Goal: Information Seeking & Learning: Learn about a topic

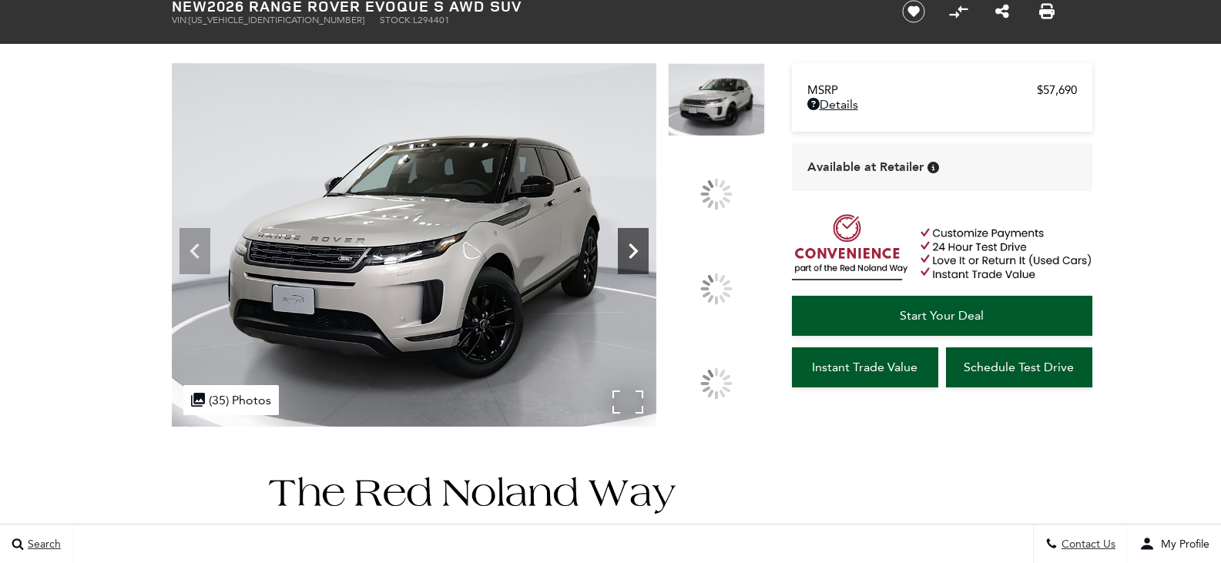
click at [724, 285] on div at bounding box center [716, 288] width 44 height 44
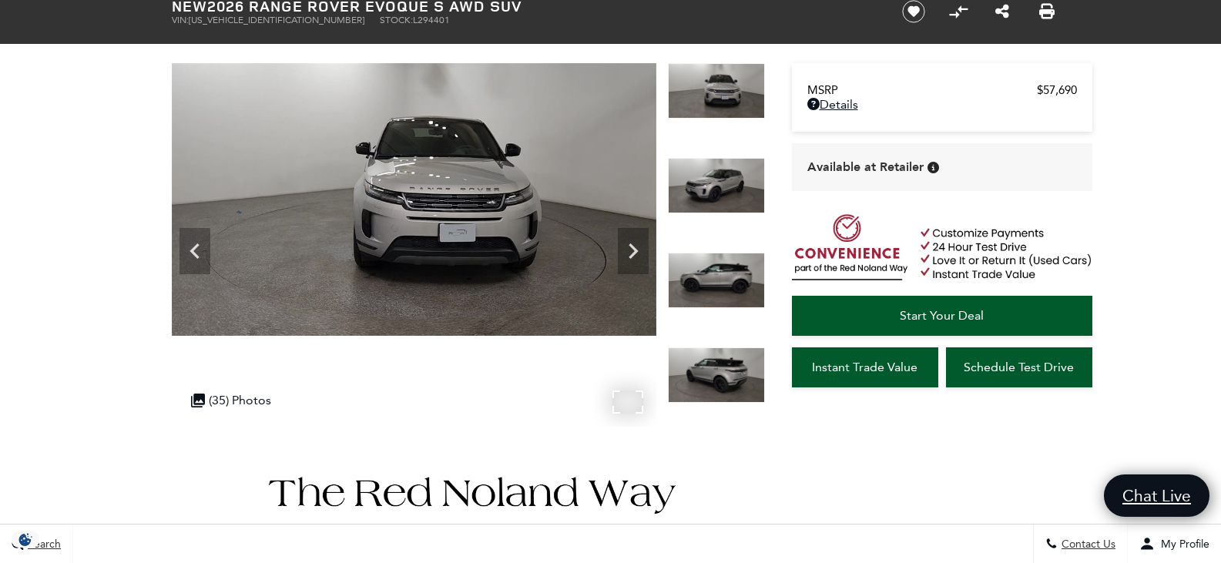
click at [479, 273] on img at bounding box center [414, 199] width 484 height 273
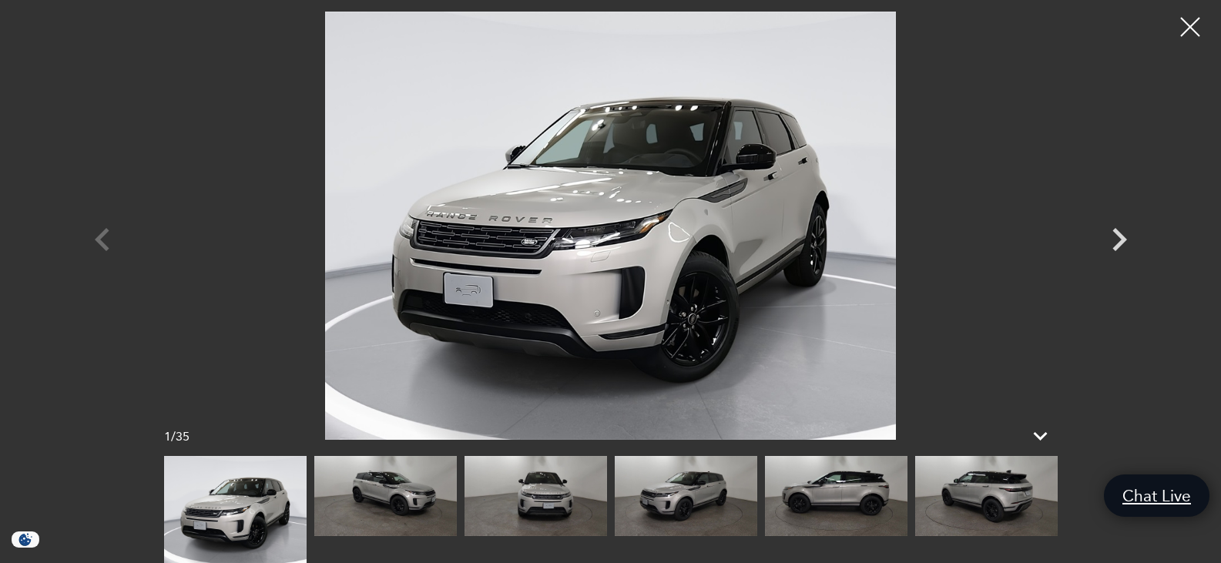
click at [363, 504] on img at bounding box center [385, 496] width 142 height 80
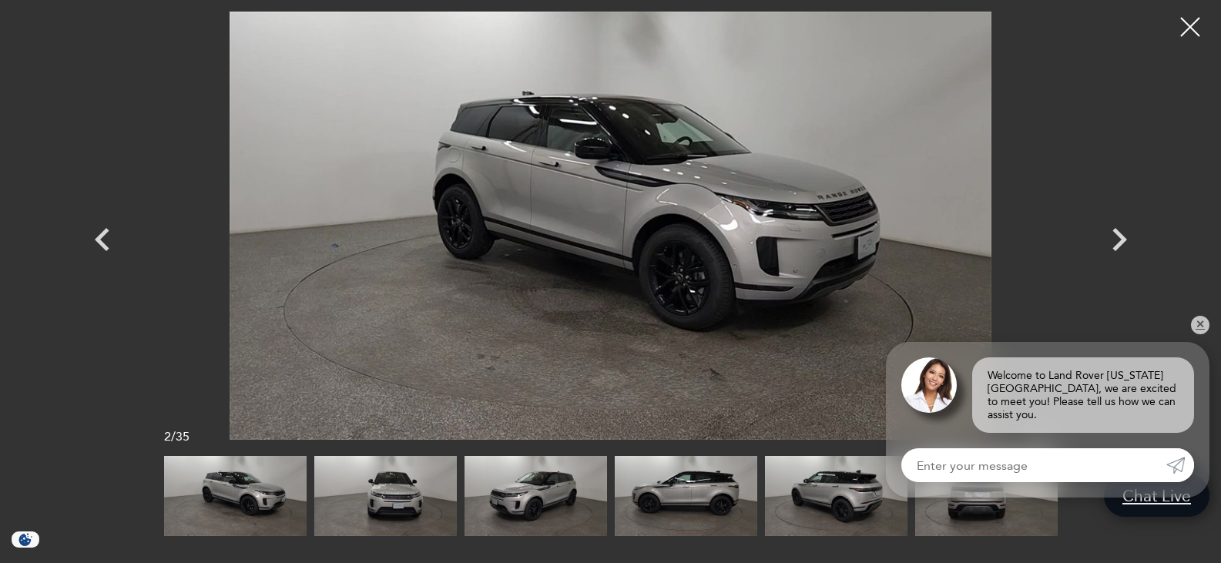
click at [535, 492] on img at bounding box center [535, 496] width 142 height 80
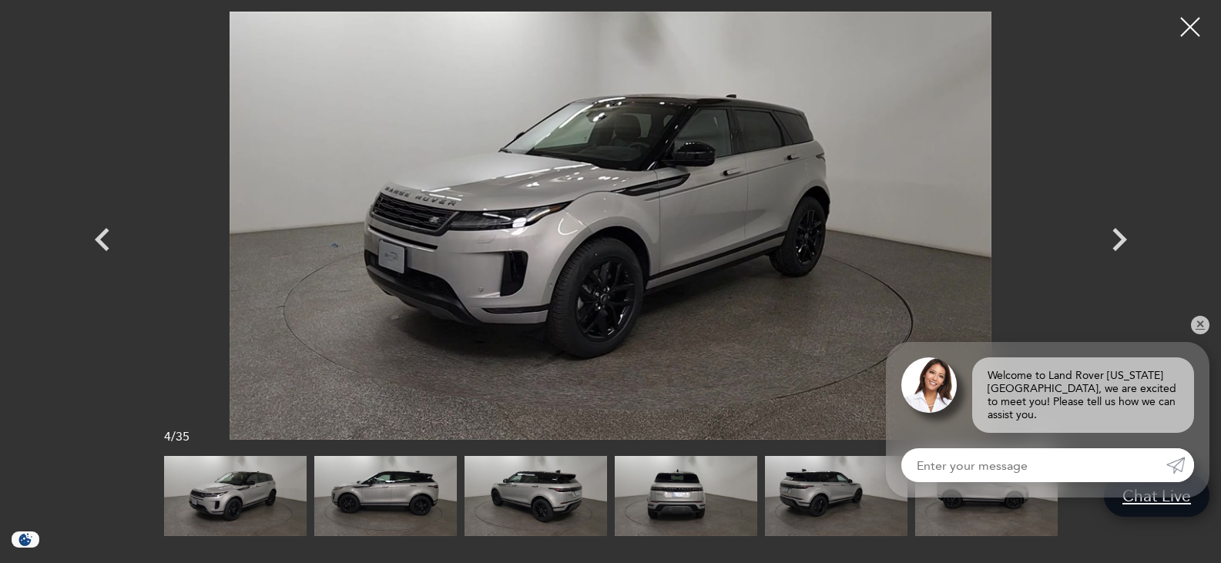
click at [571, 495] on img at bounding box center [535, 496] width 142 height 80
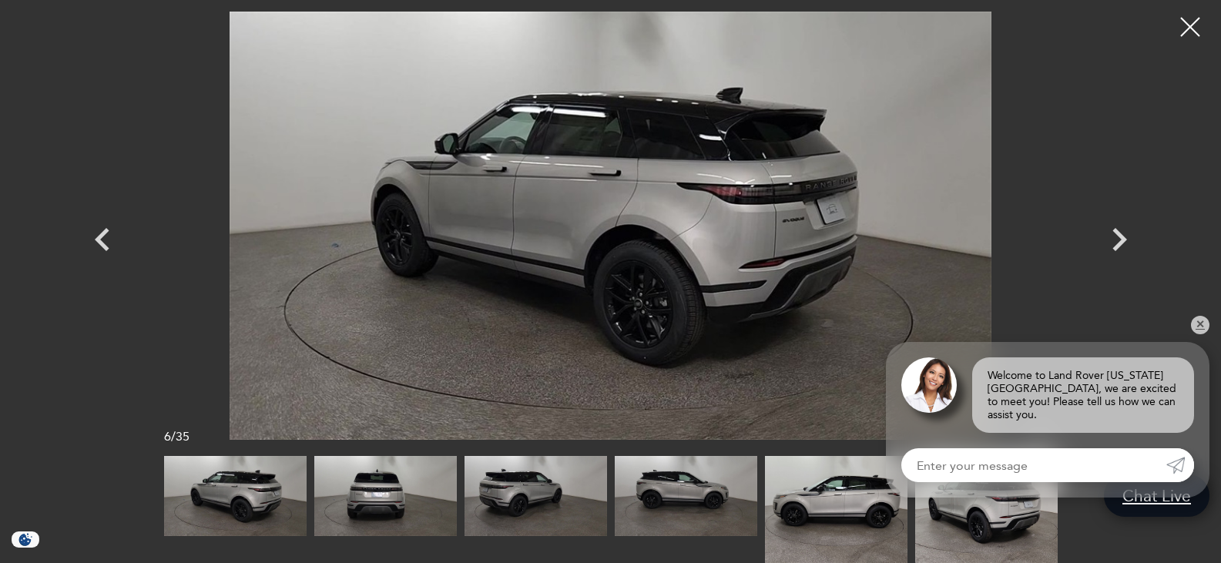
click at [676, 497] on img at bounding box center [686, 496] width 142 height 80
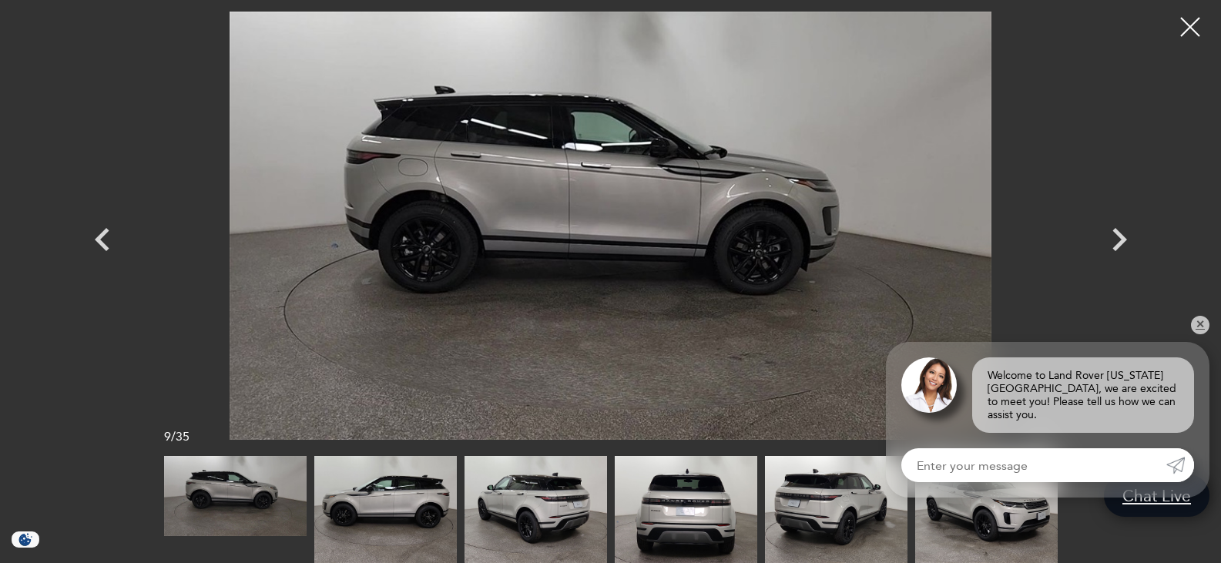
click at [676, 497] on img at bounding box center [686, 509] width 142 height 107
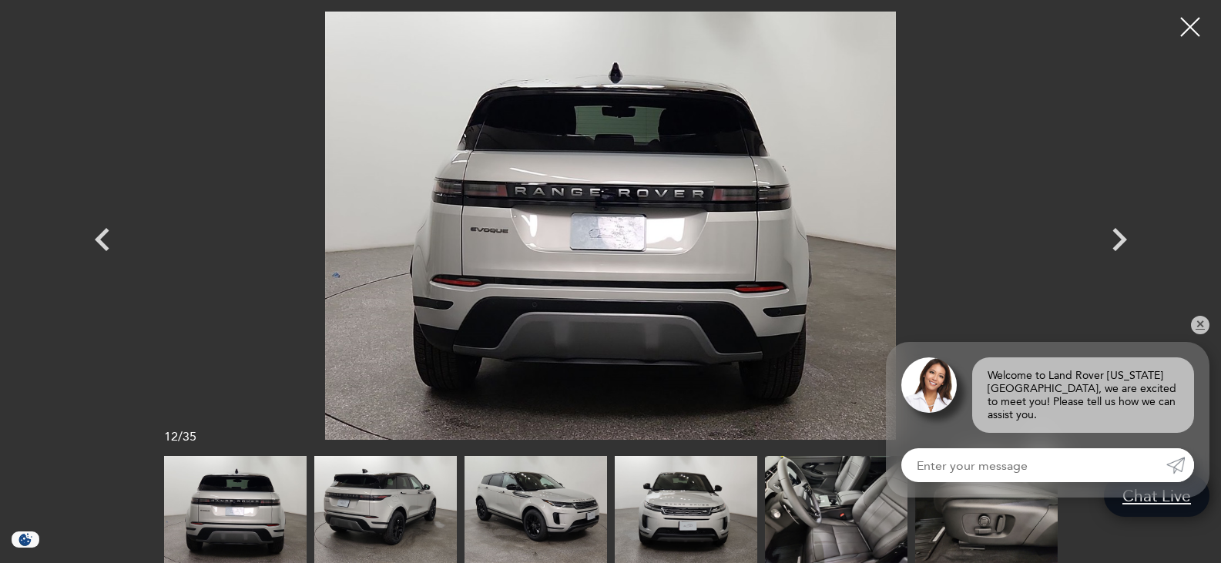
click at [815, 511] on img at bounding box center [836, 509] width 142 height 107
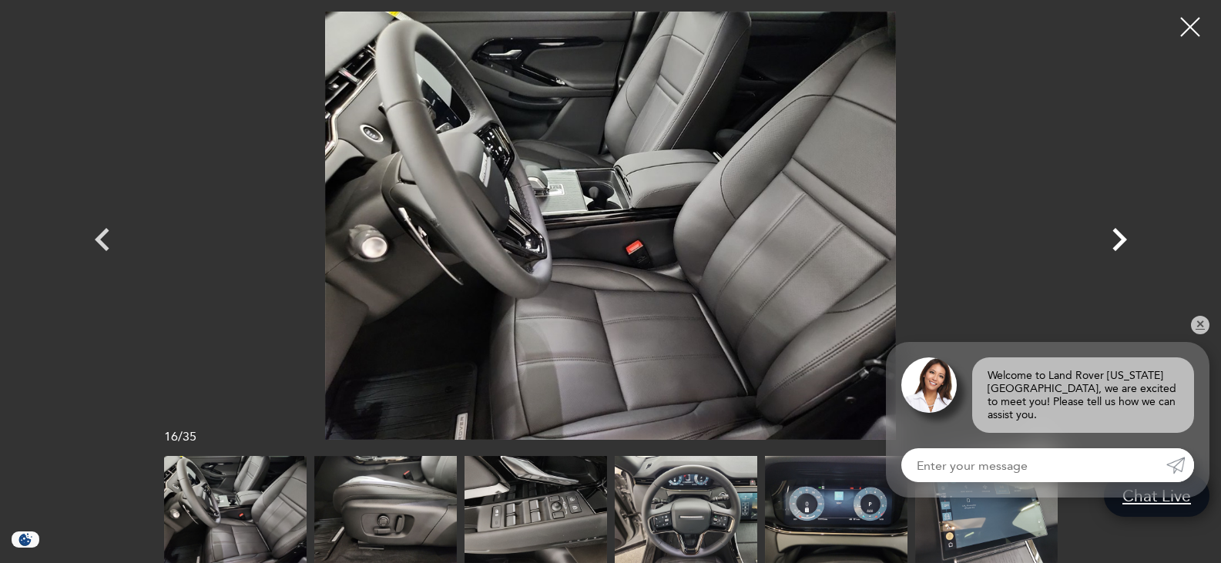
click at [1120, 246] on icon "Next" at bounding box center [1119, 239] width 46 height 46
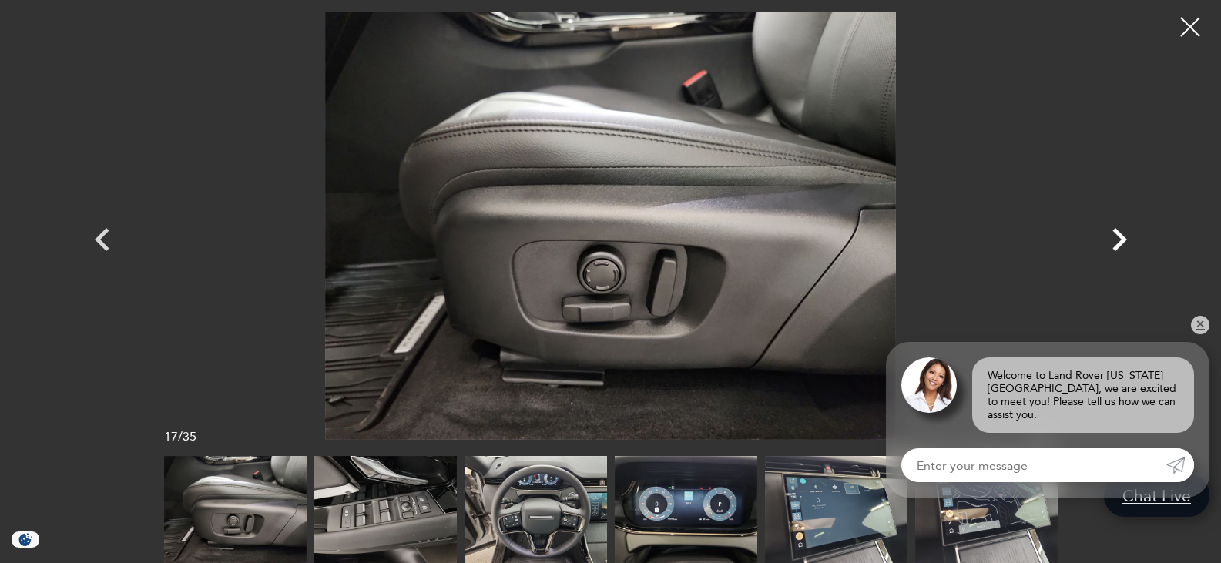
click at [1120, 246] on icon "Next" at bounding box center [1119, 239] width 46 height 46
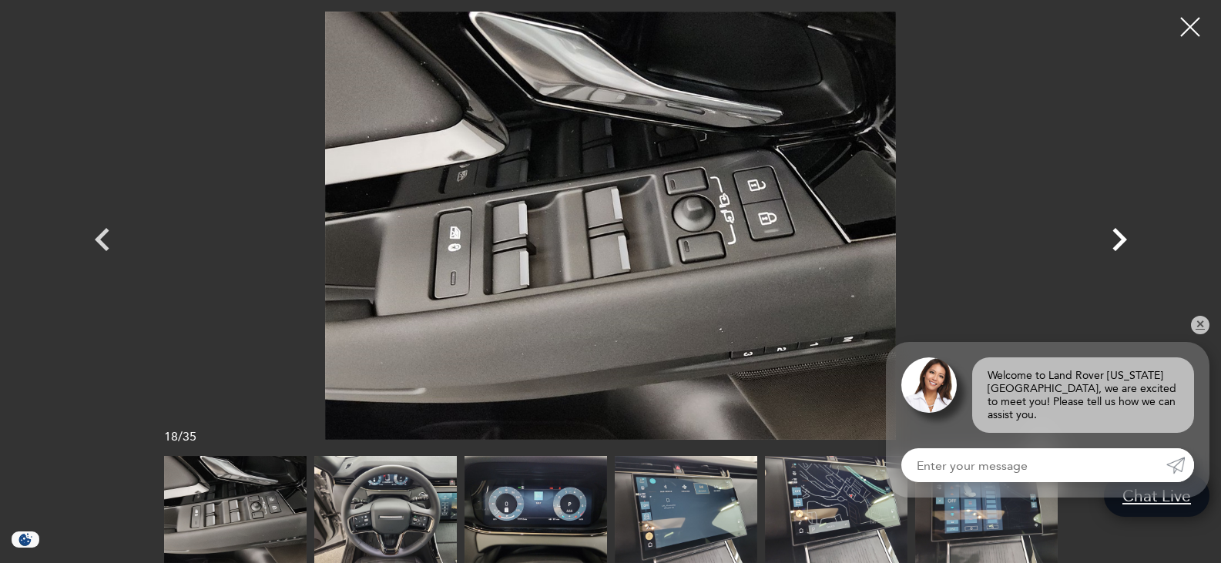
click at [1120, 246] on icon "Next" at bounding box center [1119, 239] width 46 height 46
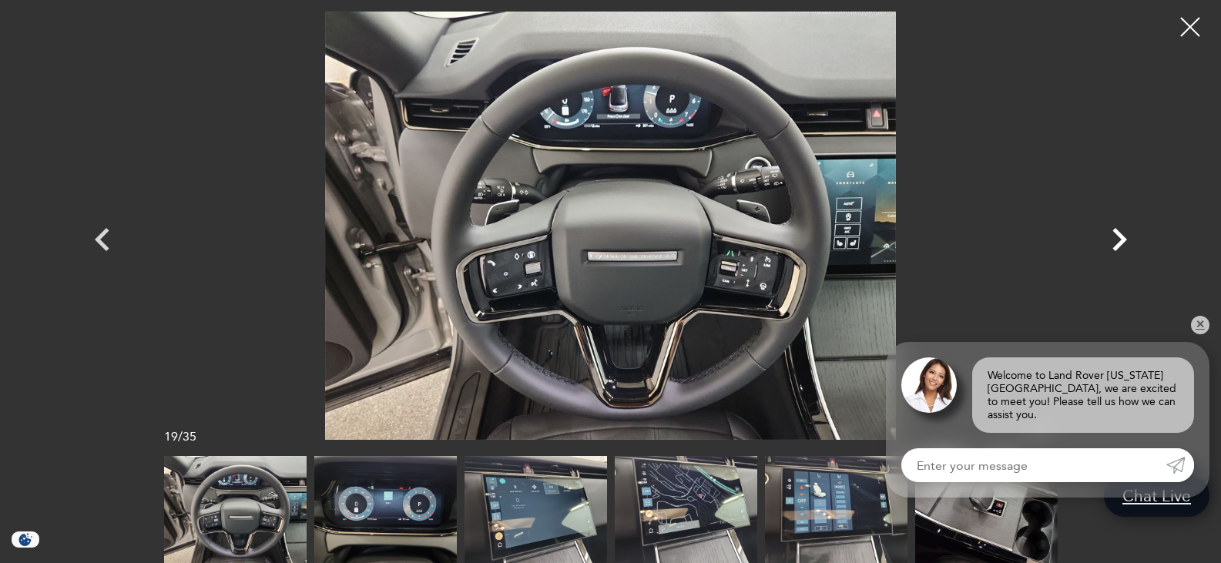
click at [1120, 246] on icon "Next" at bounding box center [1119, 239] width 46 height 46
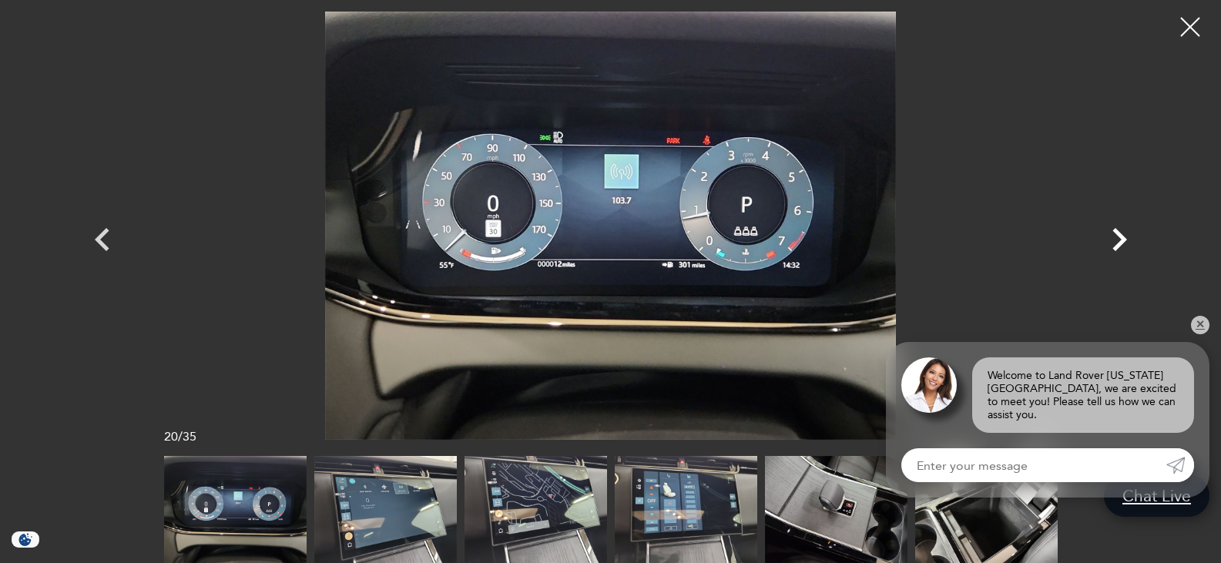
click at [1120, 246] on icon "Next" at bounding box center [1119, 239] width 46 height 46
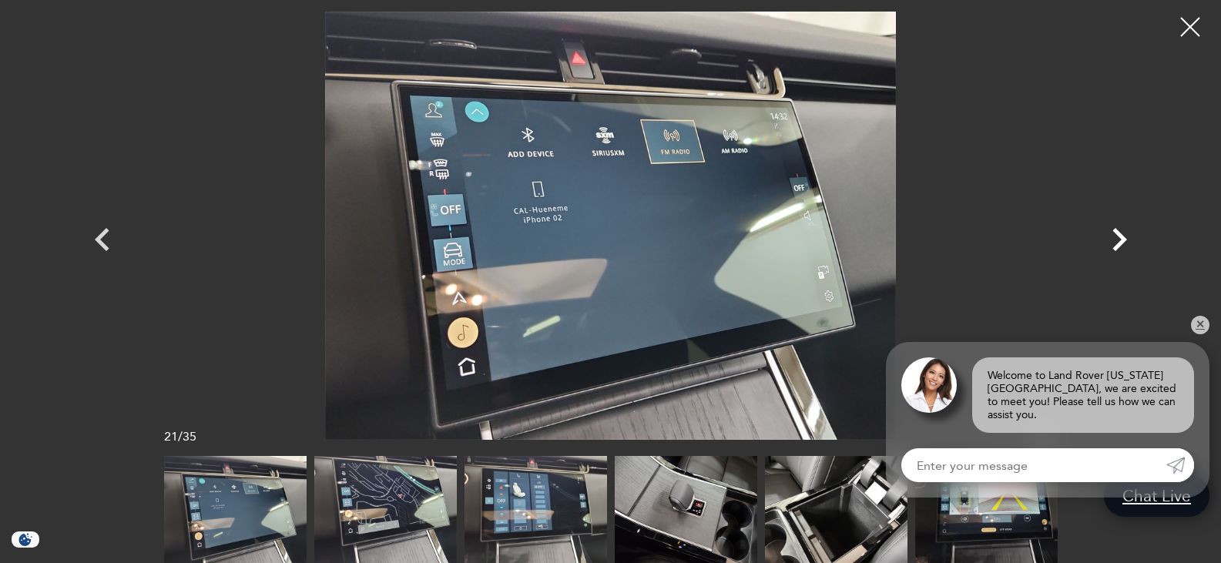
click at [1120, 246] on icon "Next" at bounding box center [1119, 239] width 46 height 46
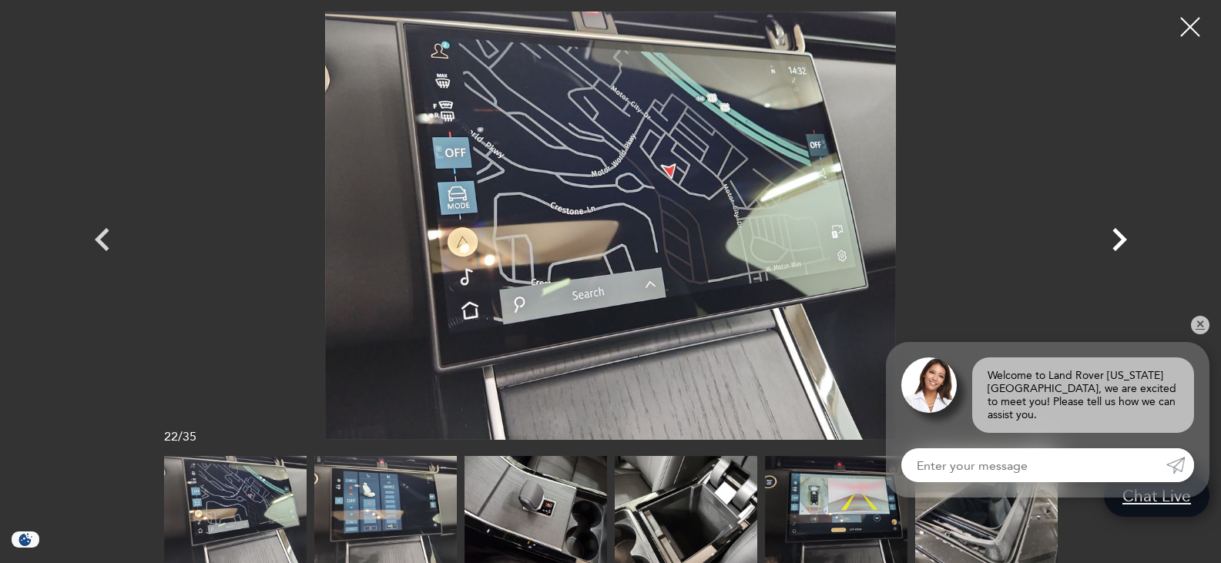
click at [1120, 246] on icon "Next" at bounding box center [1119, 239] width 46 height 46
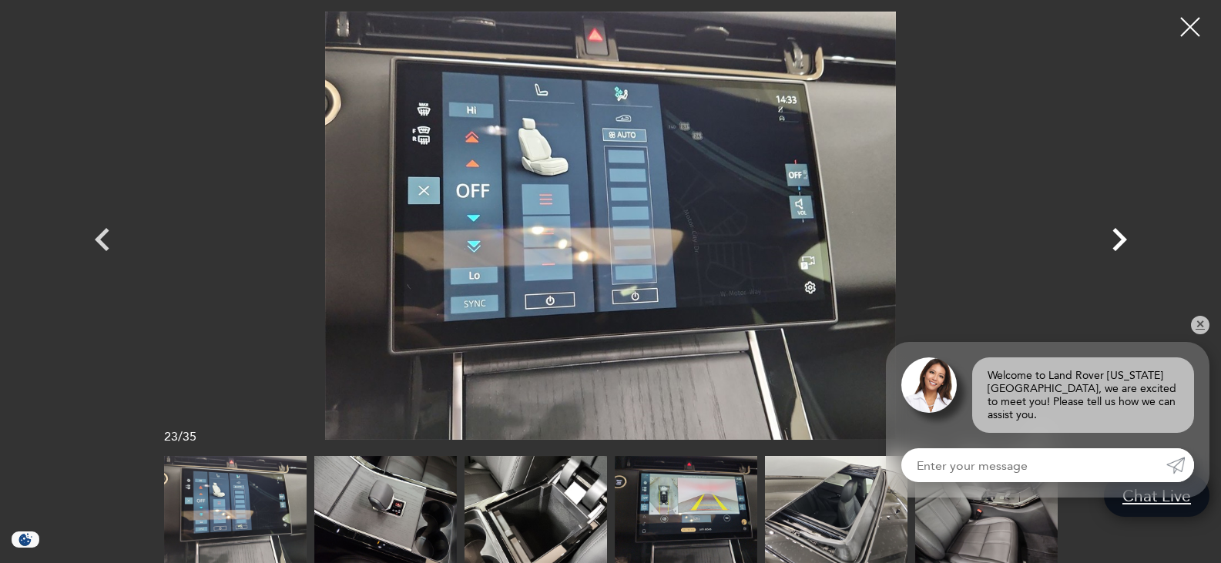
click at [1120, 246] on icon "Next" at bounding box center [1119, 239] width 46 height 46
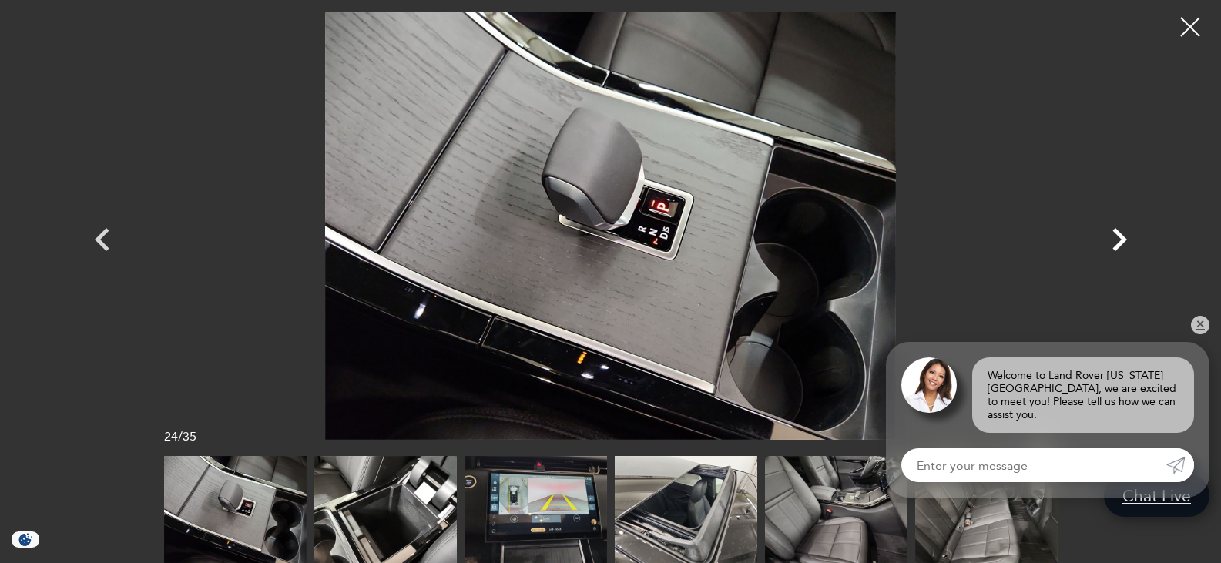
click at [1120, 246] on icon "Next" at bounding box center [1119, 239] width 46 height 46
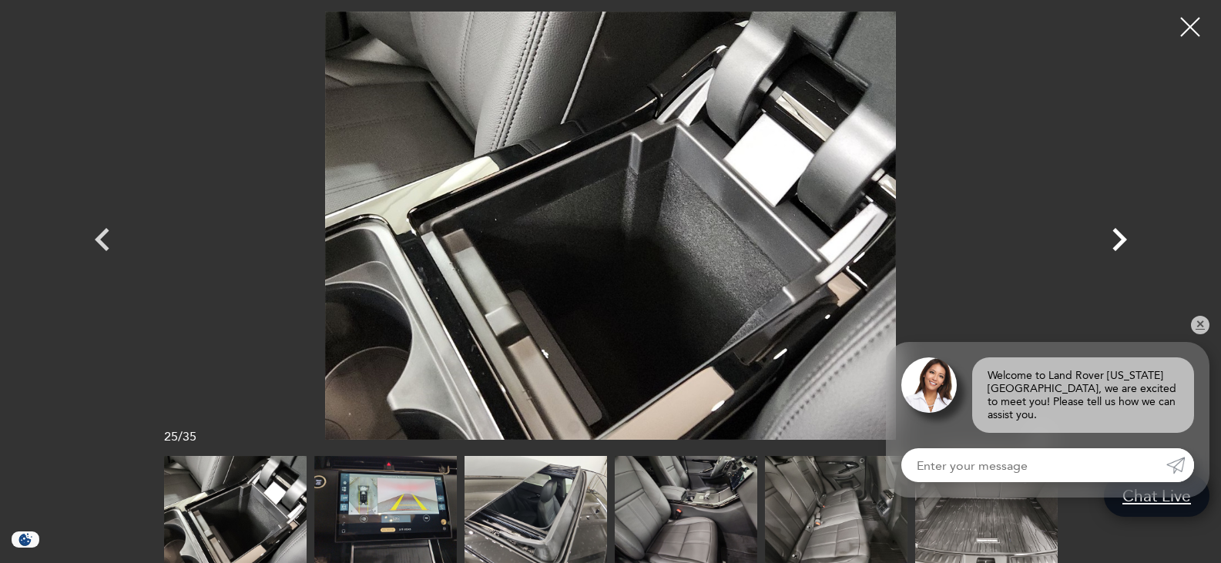
click at [1120, 246] on icon "Next" at bounding box center [1119, 239] width 46 height 46
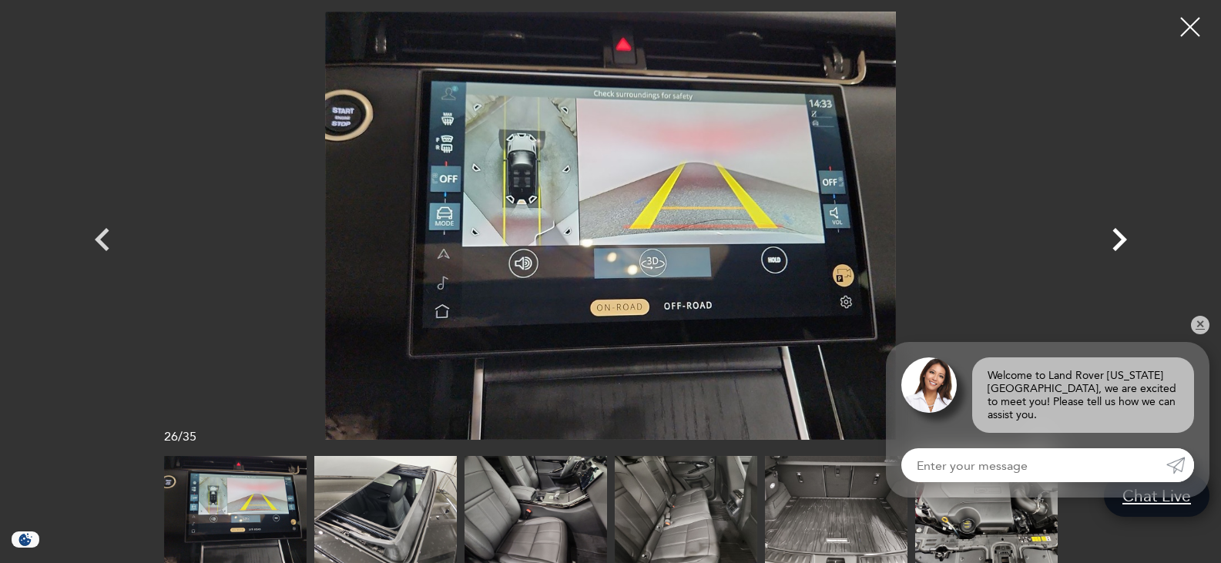
click at [1120, 246] on icon "Next" at bounding box center [1119, 239] width 46 height 46
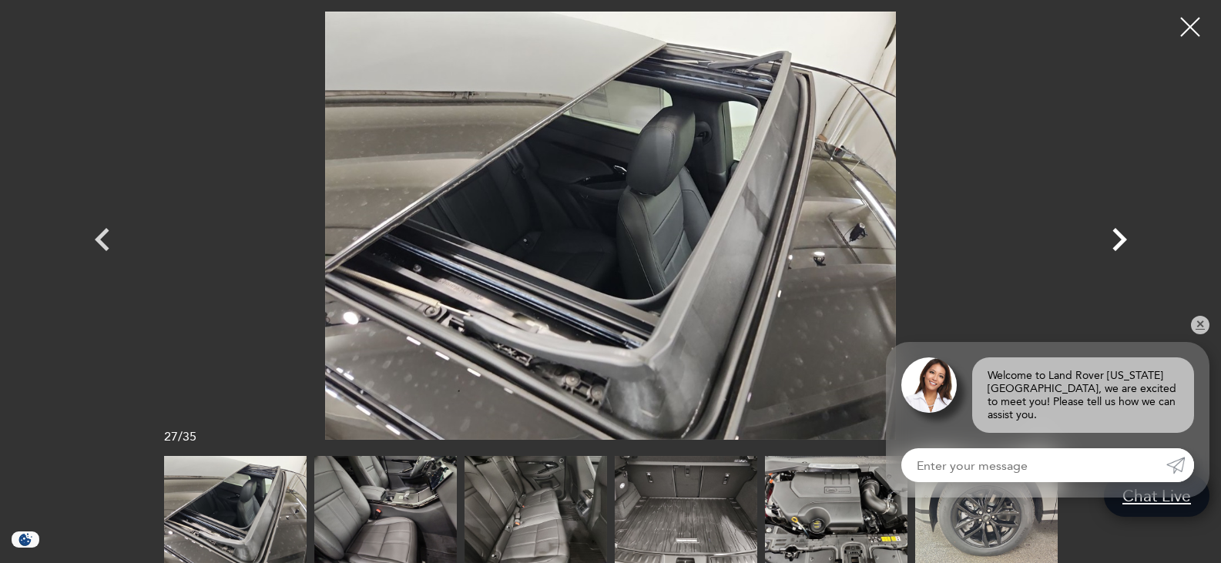
click at [1120, 246] on icon "Next" at bounding box center [1119, 239] width 46 height 46
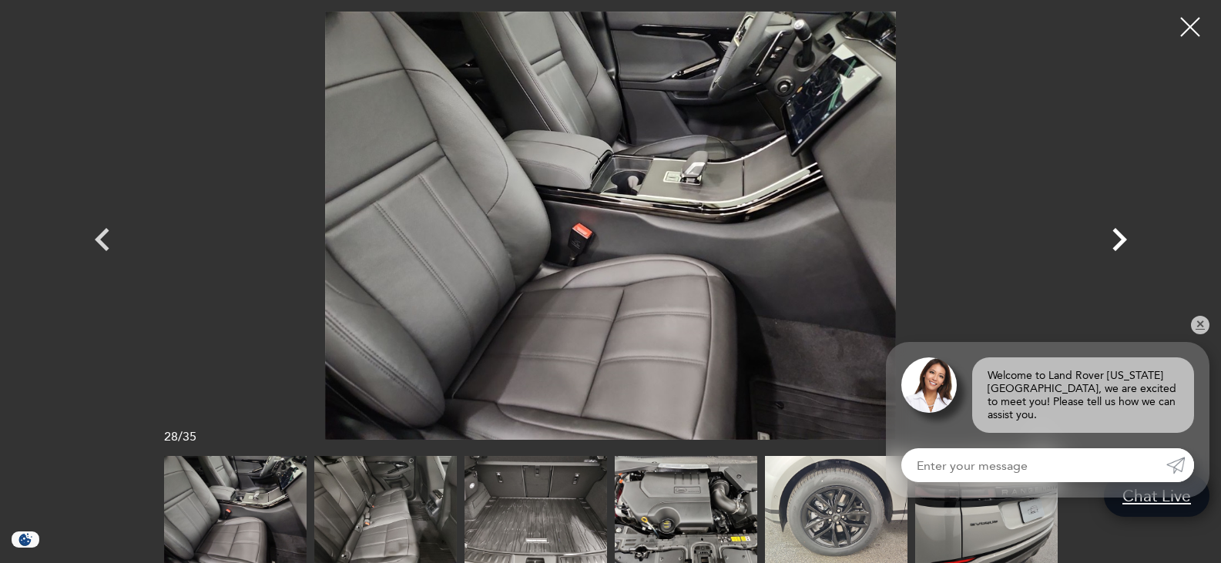
click at [1120, 246] on icon "Next" at bounding box center [1119, 239] width 46 height 46
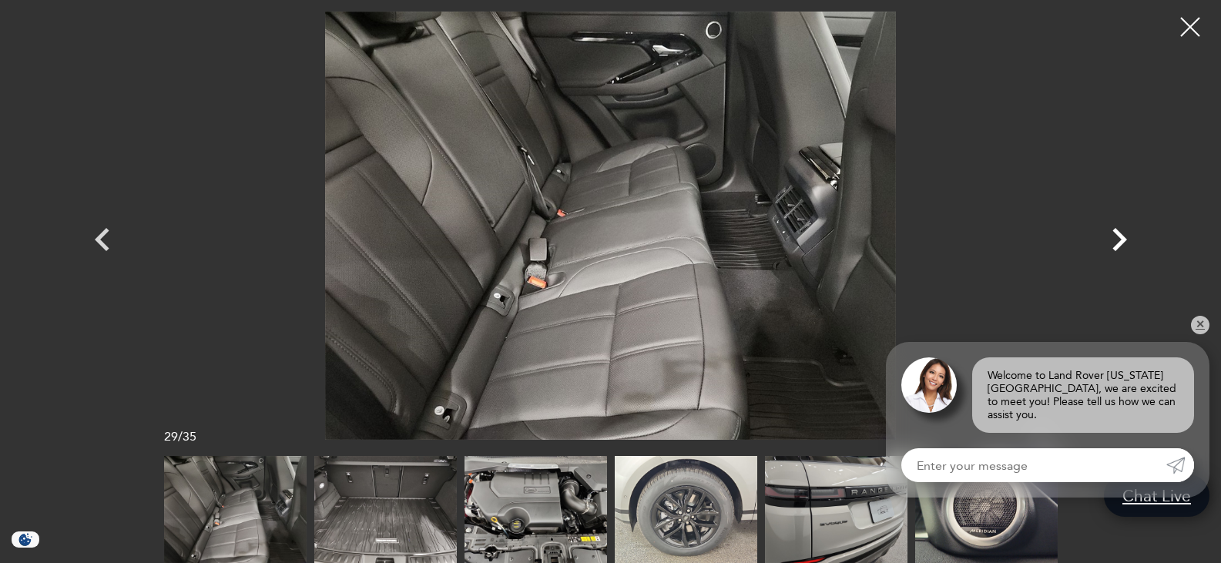
click at [1120, 246] on icon "Next" at bounding box center [1119, 239] width 46 height 46
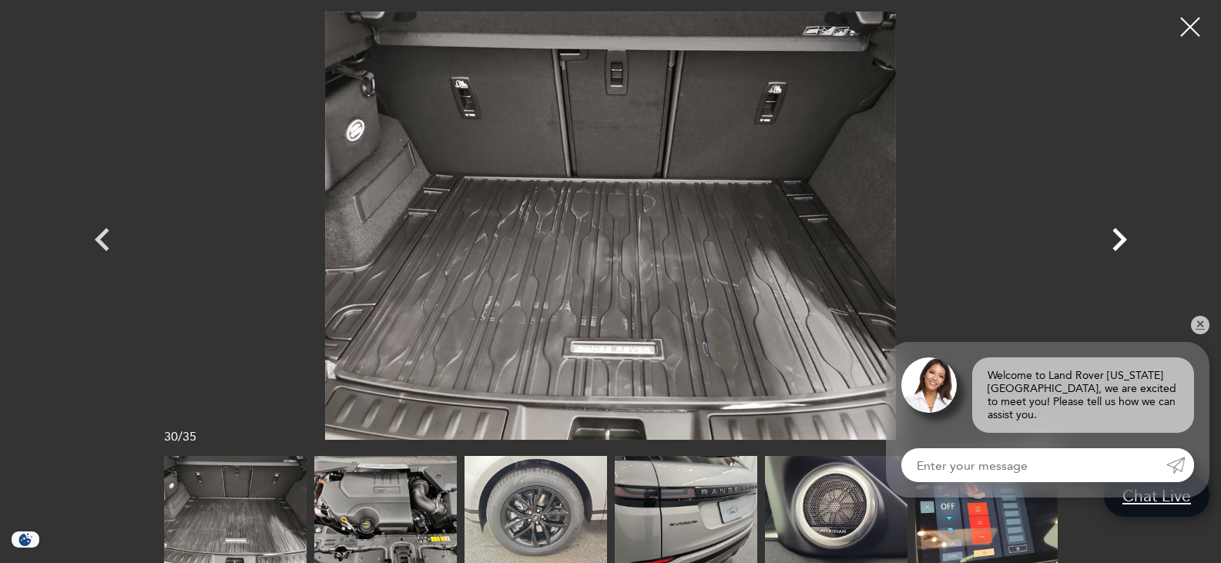
click at [1120, 246] on icon "Next" at bounding box center [1119, 239] width 46 height 46
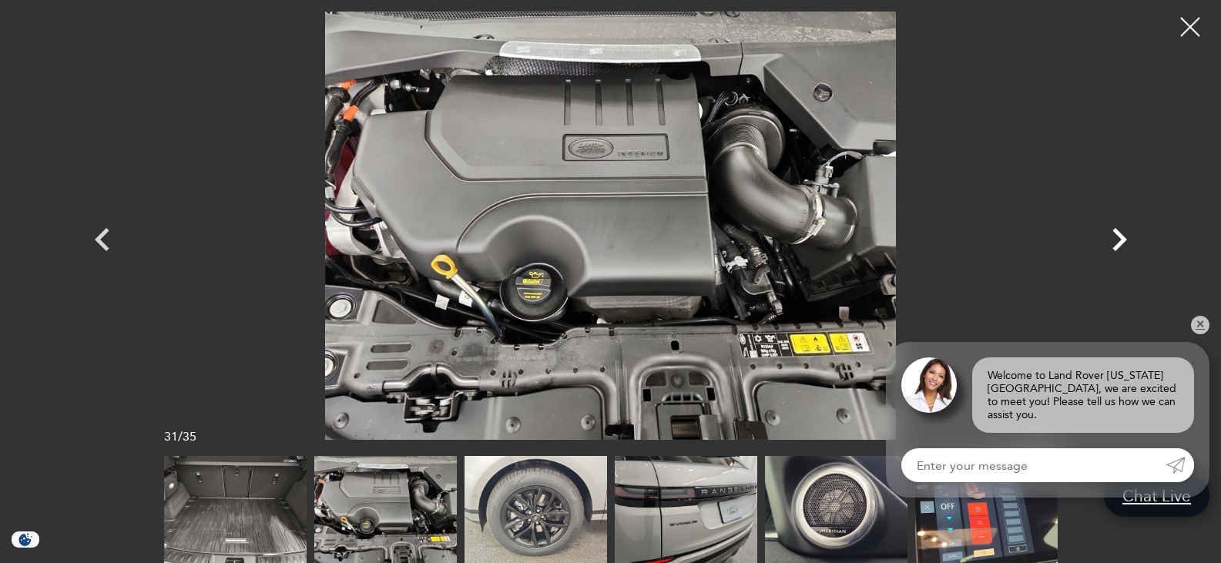
click at [1120, 246] on icon "Next" at bounding box center [1119, 239] width 46 height 46
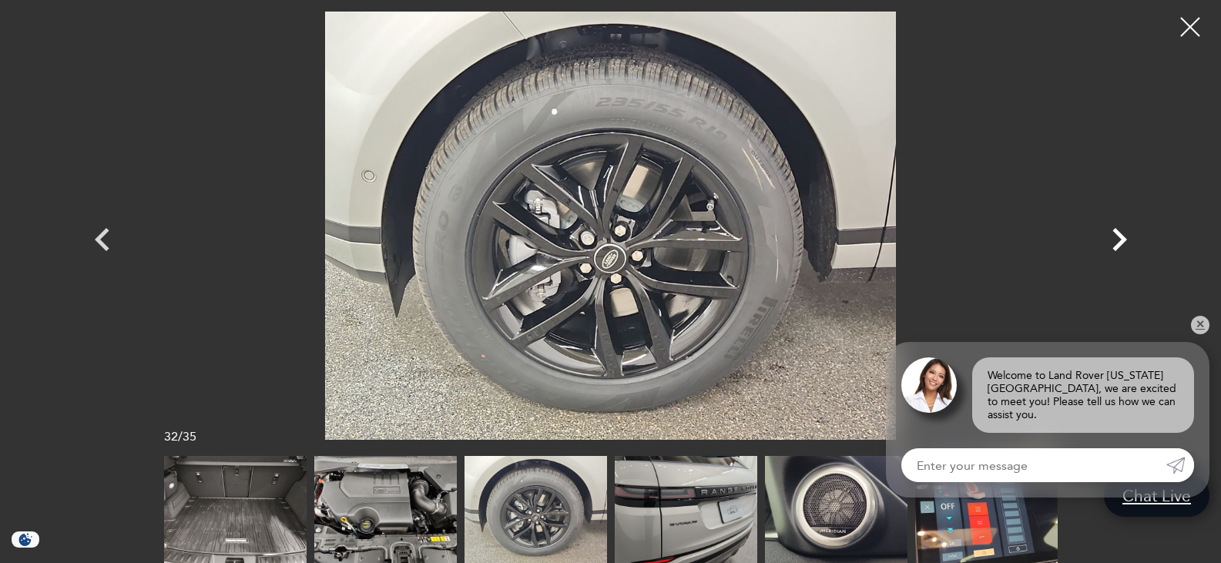
click at [1120, 246] on icon "Next" at bounding box center [1119, 239] width 46 height 46
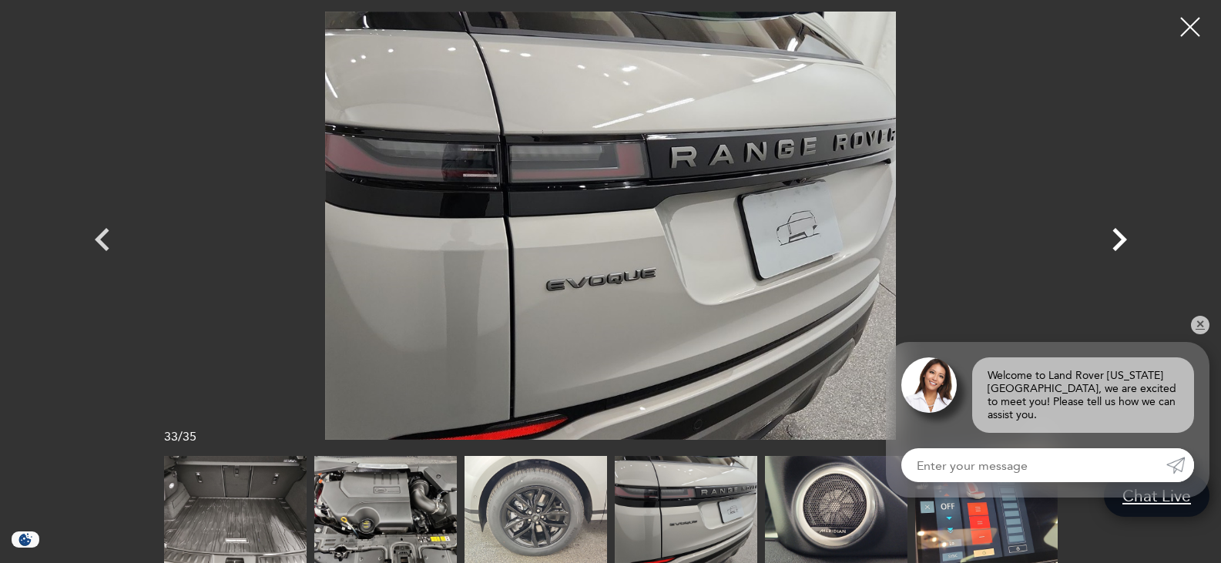
click at [1120, 246] on icon "Next" at bounding box center [1119, 239] width 46 height 46
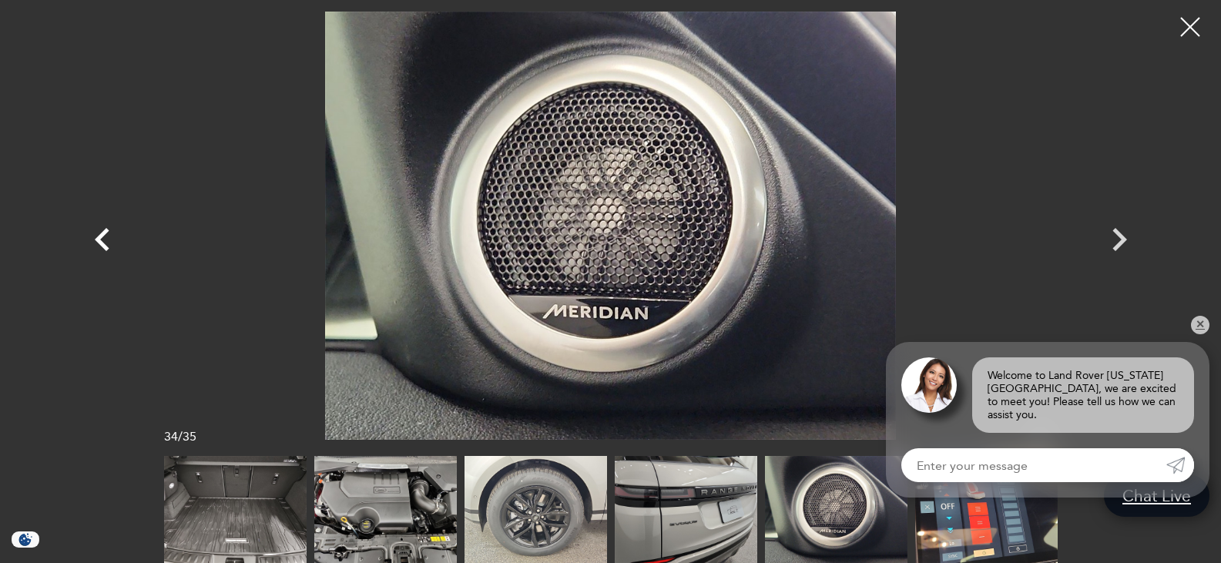
click at [99, 241] on icon "Previous" at bounding box center [102, 239] width 15 height 23
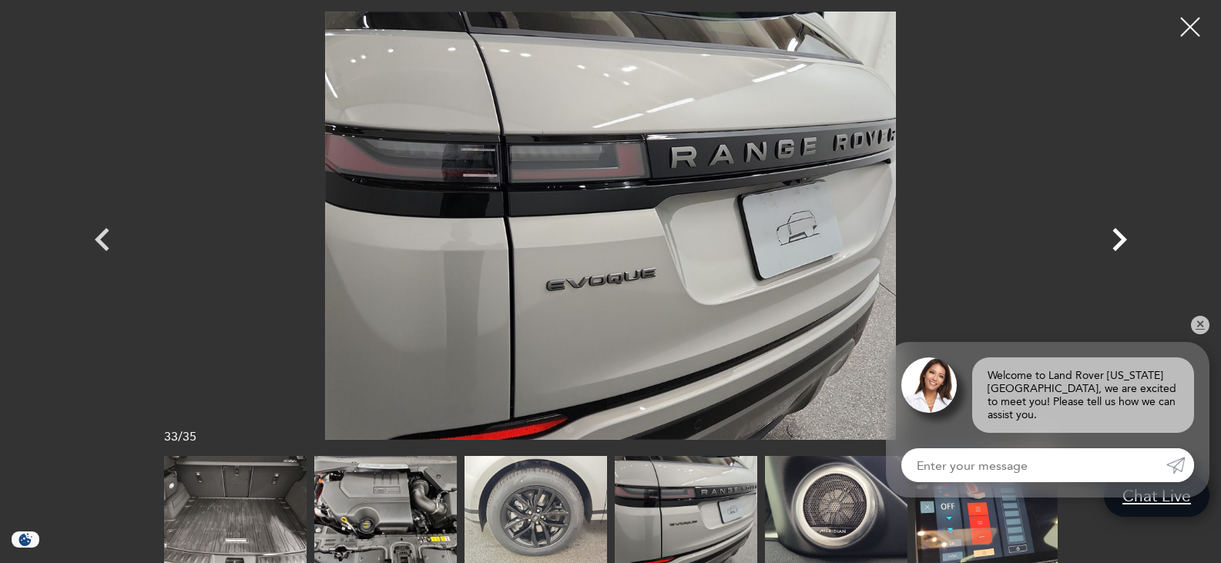
click at [1114, 238] on icon "Next" at bounding box center [1119, 239] width 46 height 46
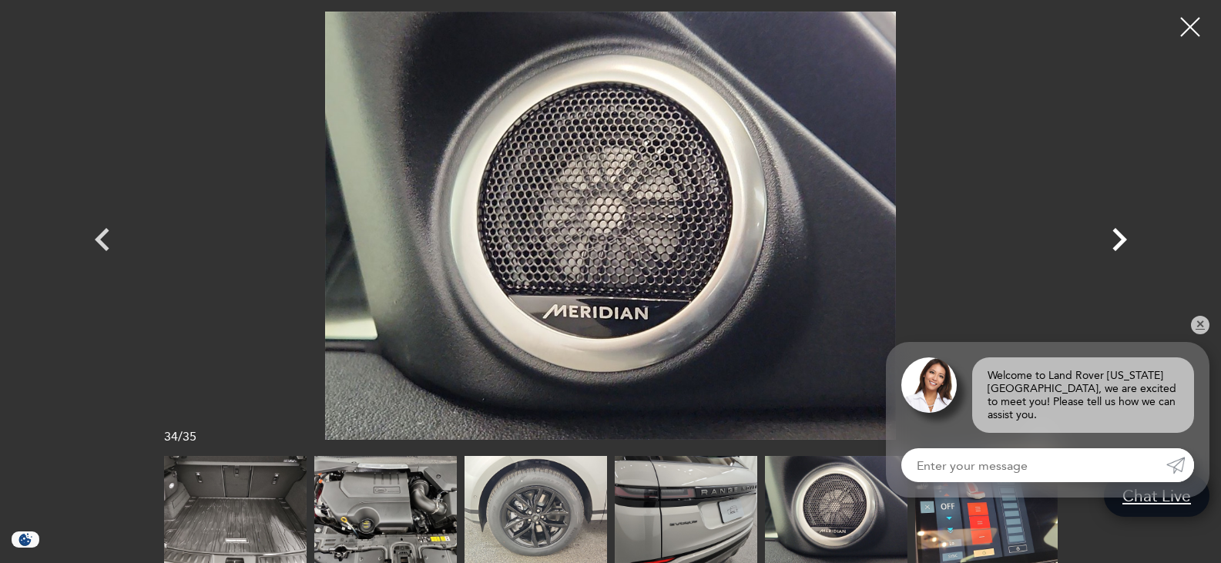
click at [1114, 238] on icon "Next" at bounding box center [1119, 239] width 46 height 46
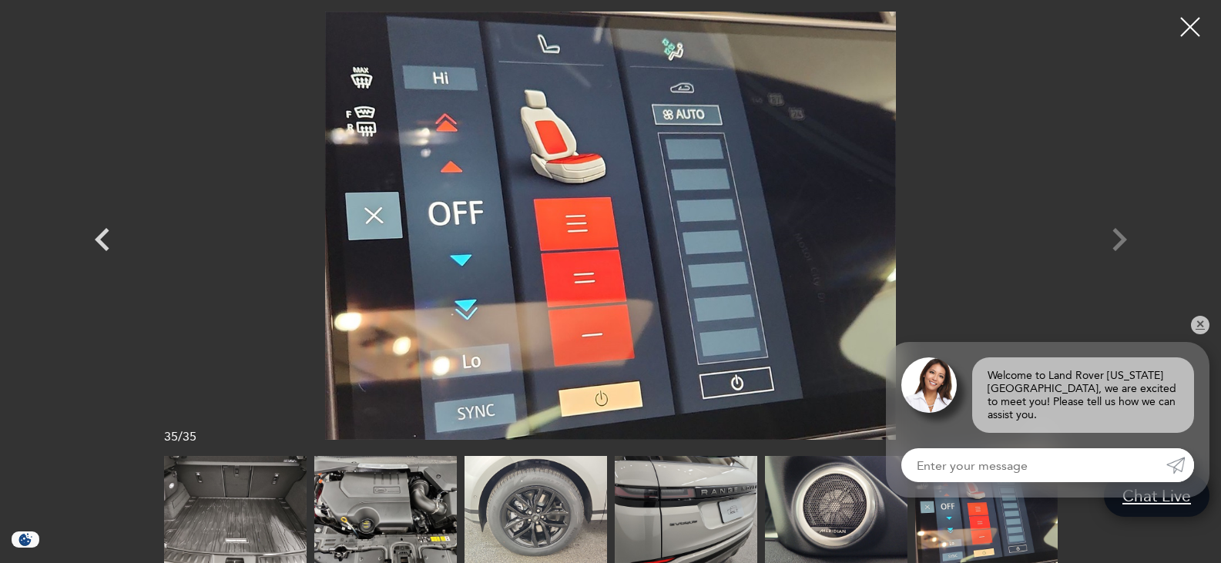
click at [1114, 238] on div at bounding box center [611, 226] width 1078 height 428
click at [1185, 25] on div at bounding box center [1190, 27] width 41 height 41
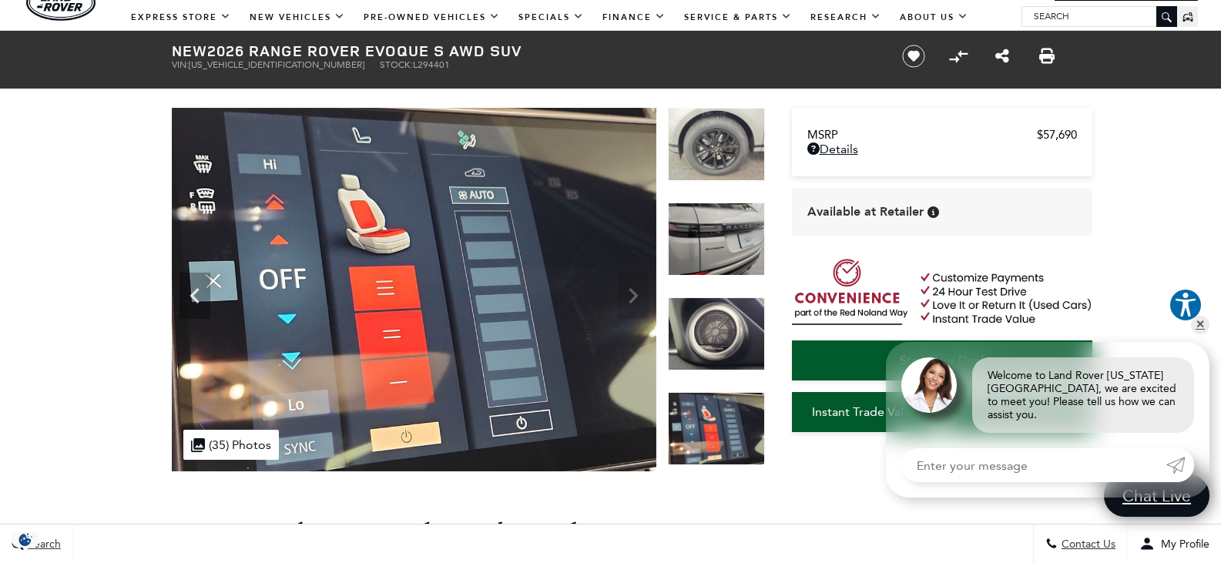
scroll to position [58, 0]
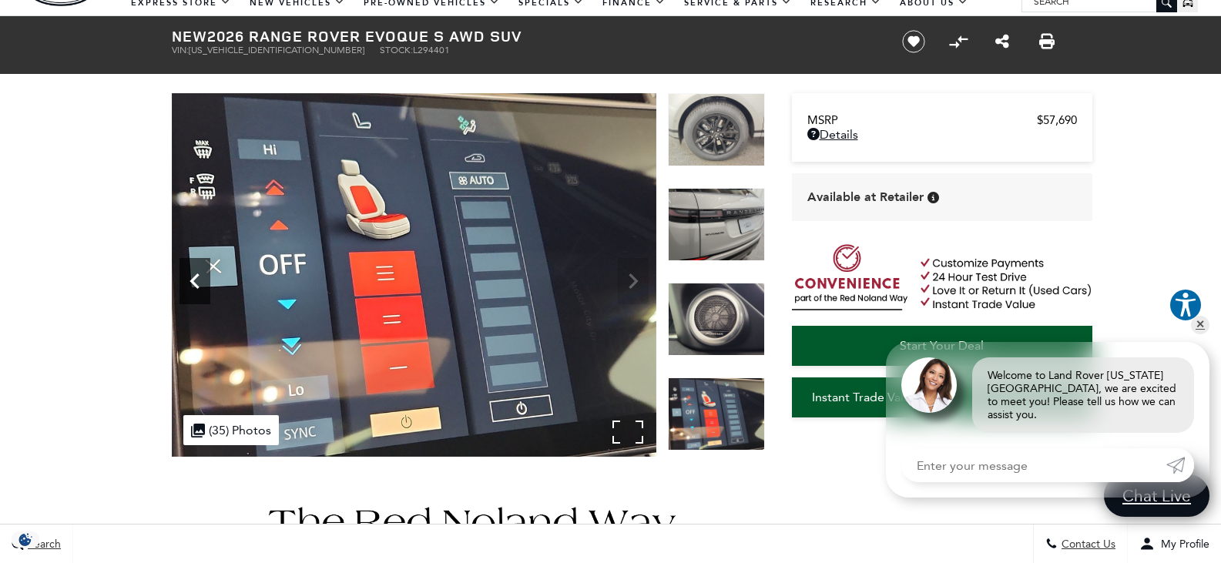
click at [196, 280] on icon "Previous" at bounding box center [194, 281] width 31 height 31
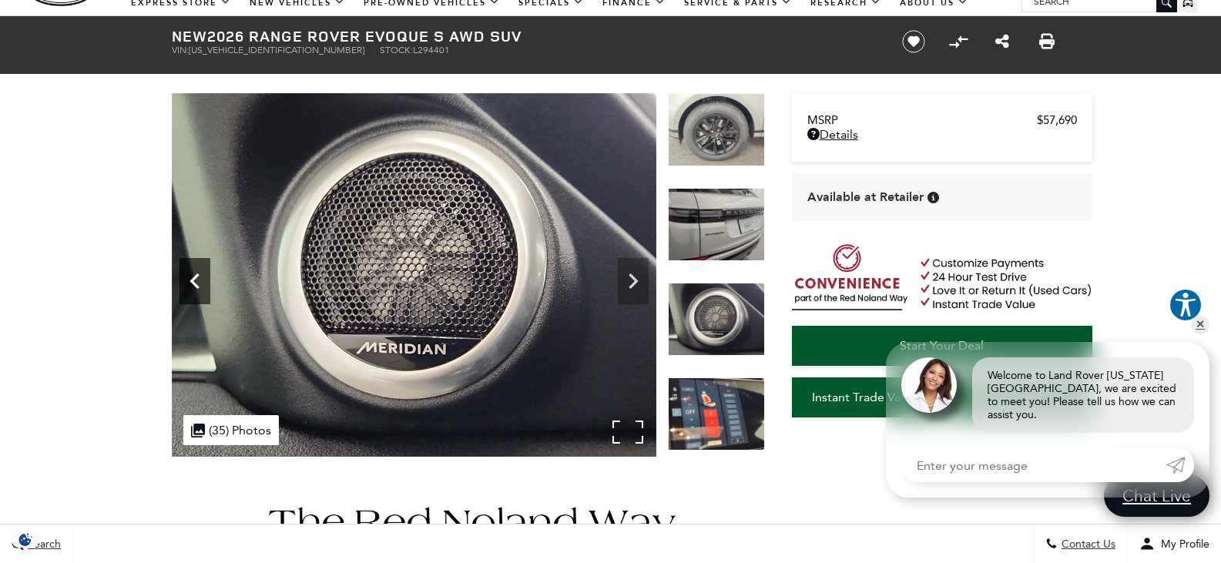
click at [196, 280] on icon "Previous" at bounding box center [194, 281] width 31 height 31
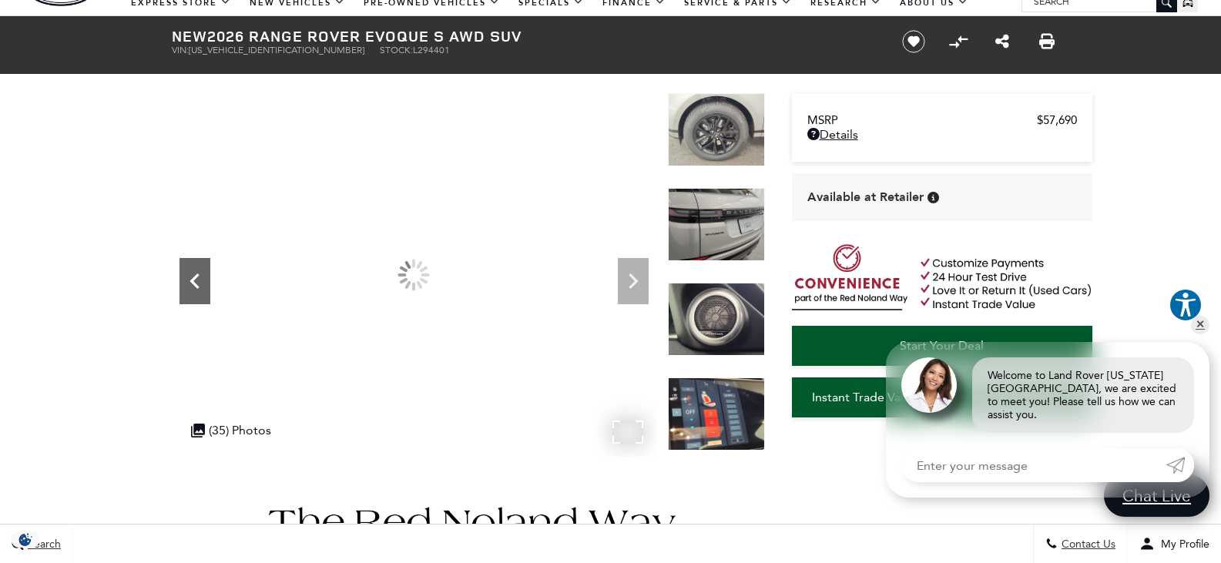
click at [196, 280] on icon "Previous" at bounding box center [194, 281] width 31 height 31
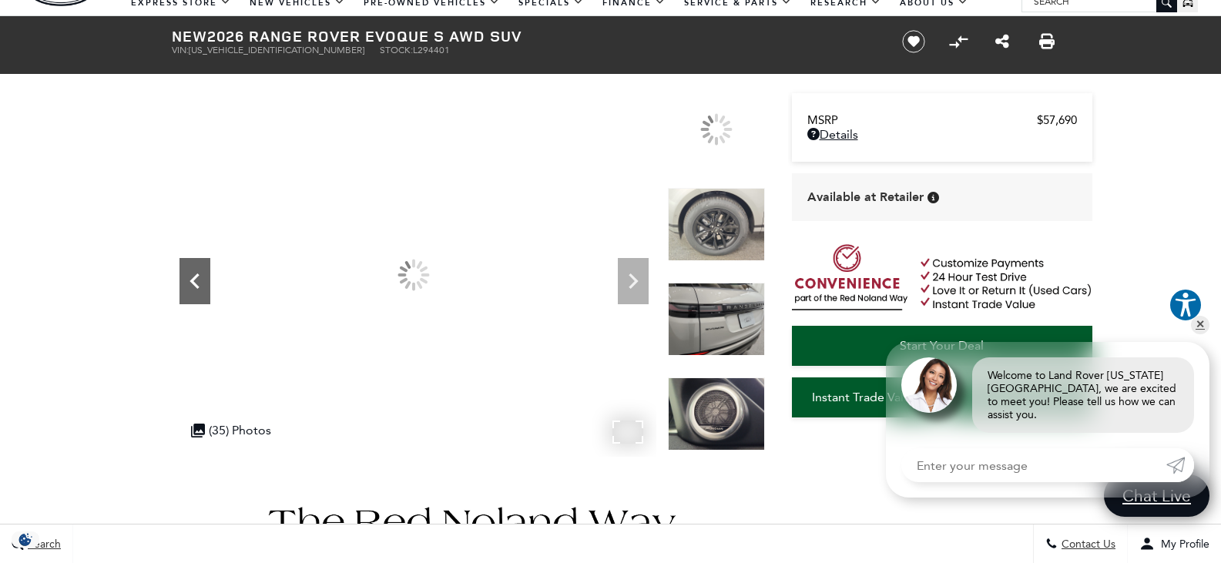
click at [196, 280] on icon "Previous" at bounding box center [194, 281] width 31 height 31
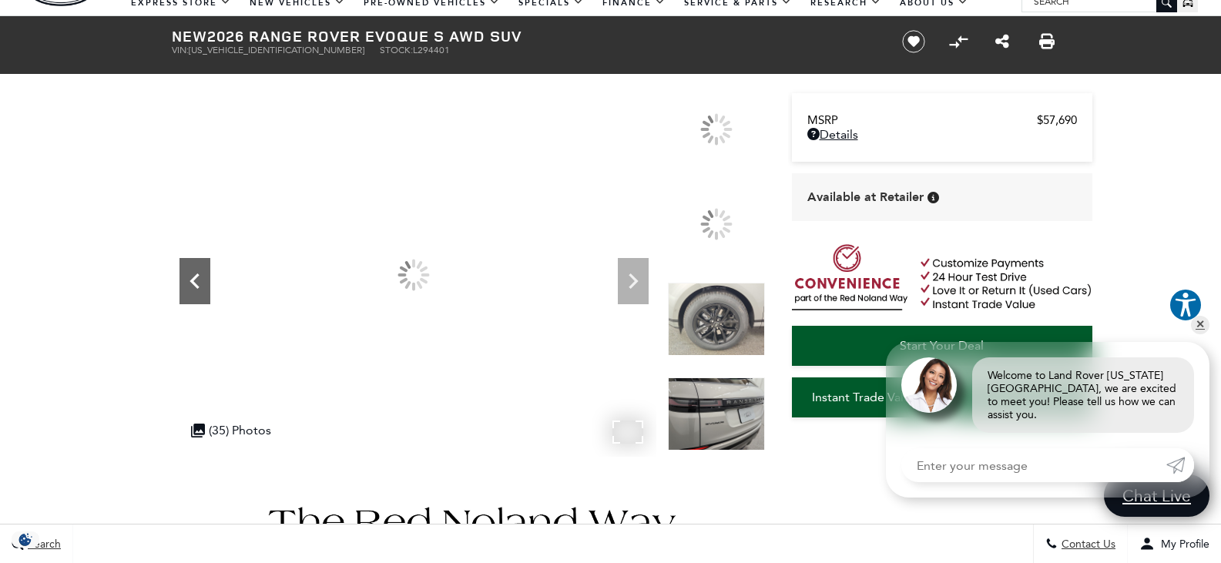
click at [196, 280] on icon "Previous" at bounding box center [194, 281] width 31 height 31
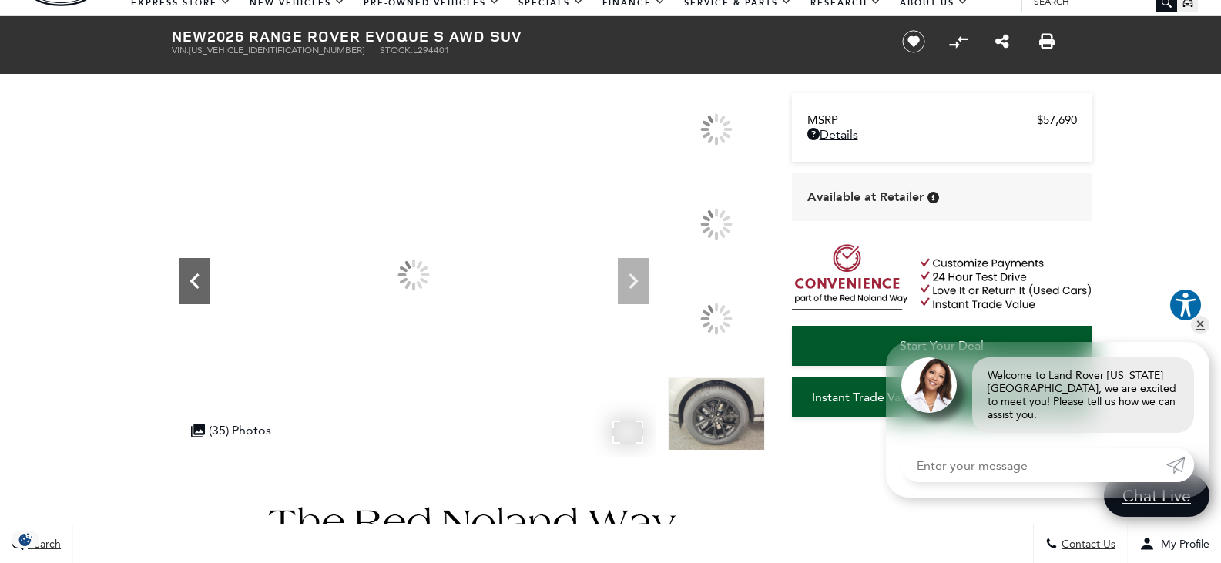
click at [196, 280] on icon "Previous" at bounding box center [194, 281] width 31 height 31
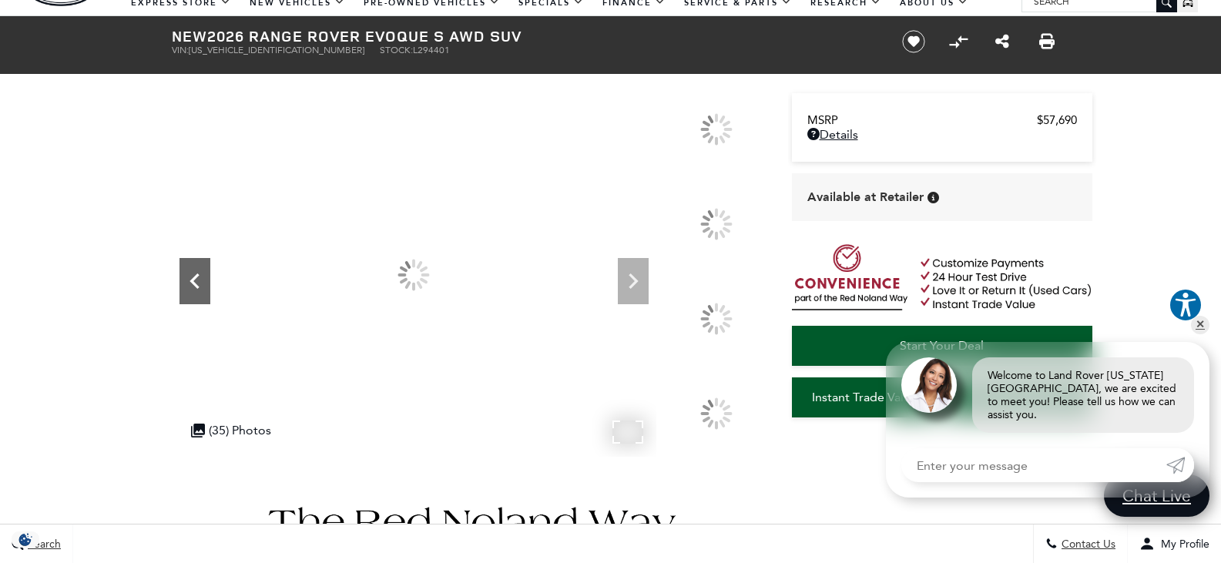
click at [196, 280] on icon "Previous" at bounding box center [194, 281] width 31 height 31
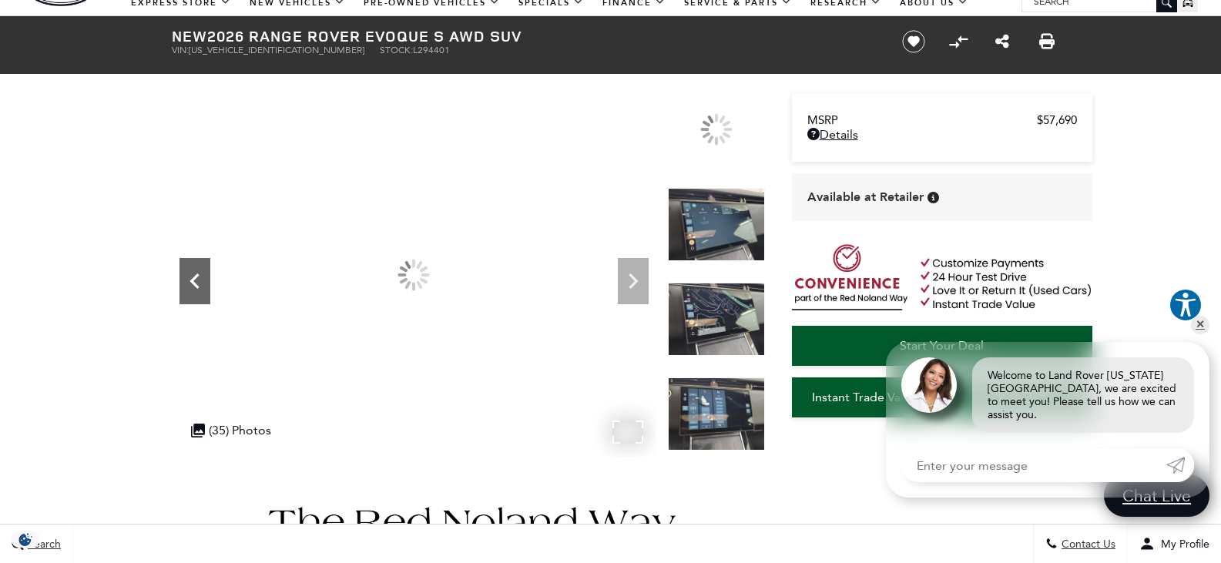
click at [196, 280] on icon "Previous" at bounding box center [194, 281] width 31 height 31
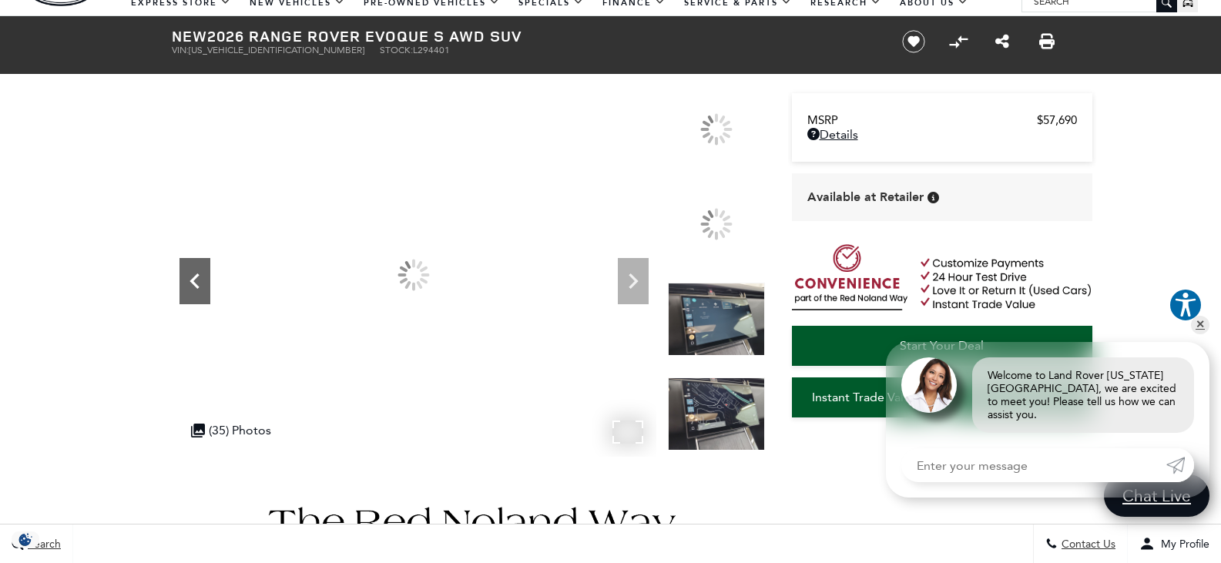
click at [196, 280] on icon "Previous" at bounding box center [194, 281] width 31 height 31
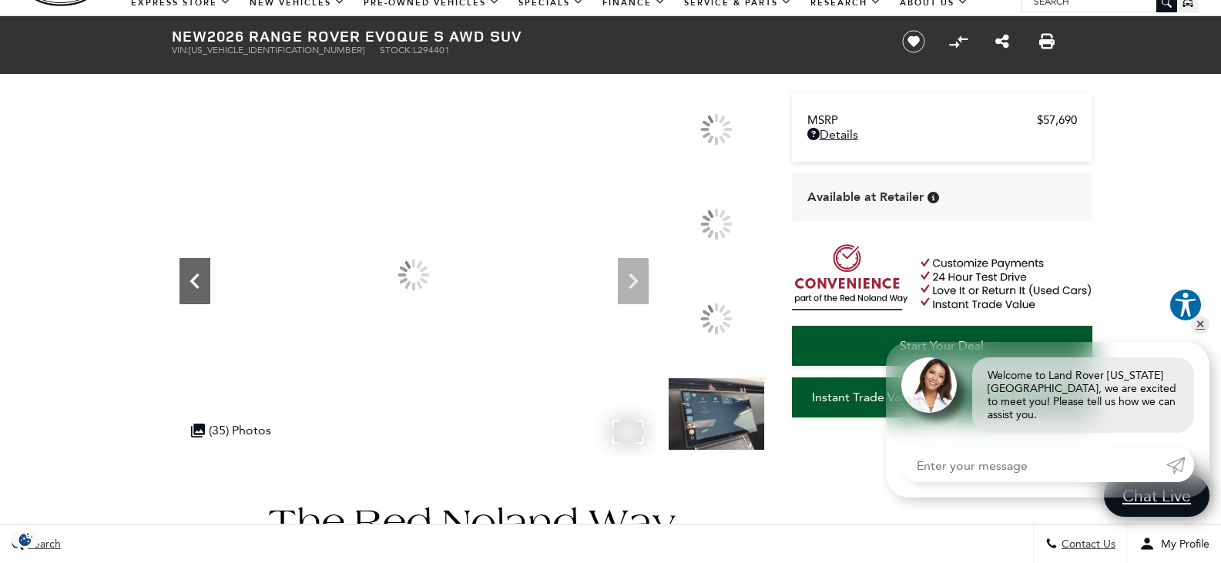
click at [196, 280] on icon "Previous" at bounding box center [194, 281] width 31 height 31
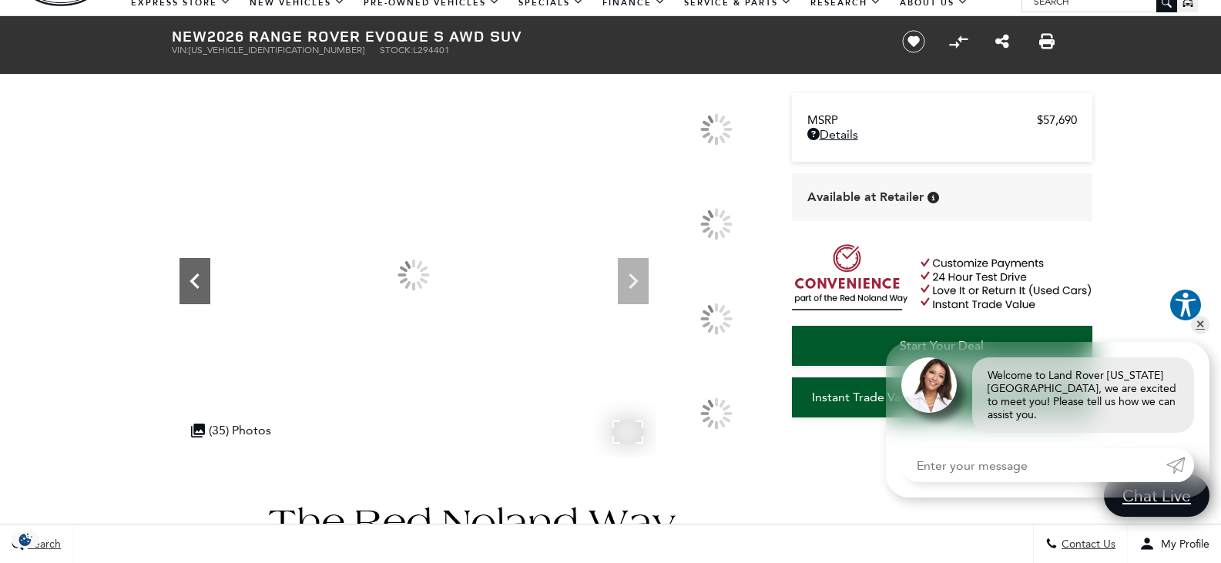
click at [196, 280] on icon "Previous" at bounding box center [194, 281] width 31 height 31
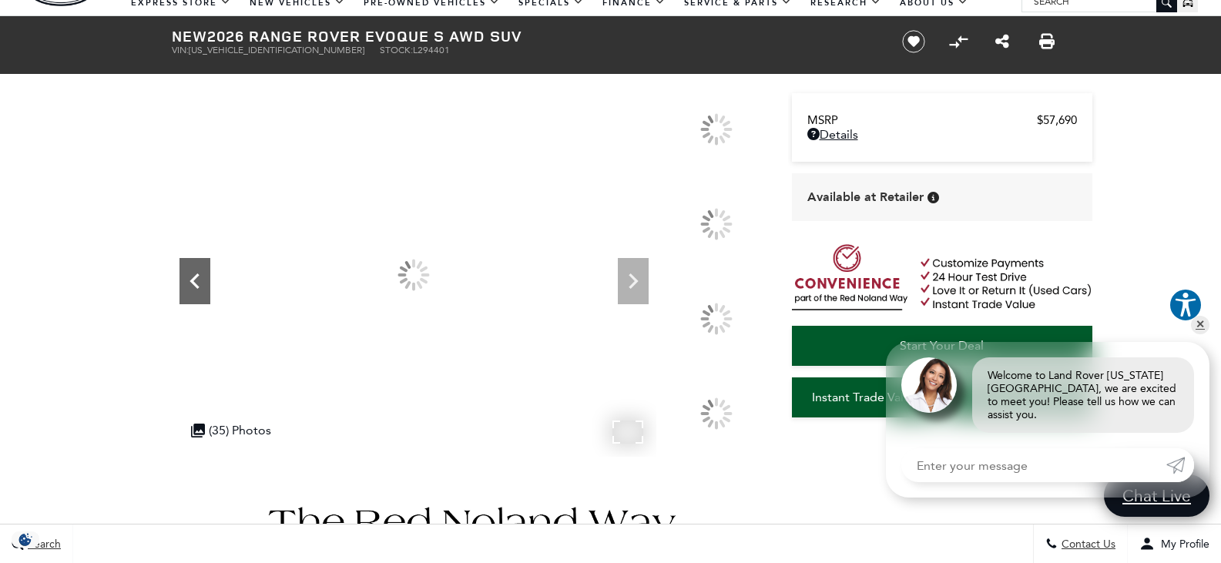
click at [196, 280] on icon "Previous" at bounding box center [194, 281] width 31 height 31
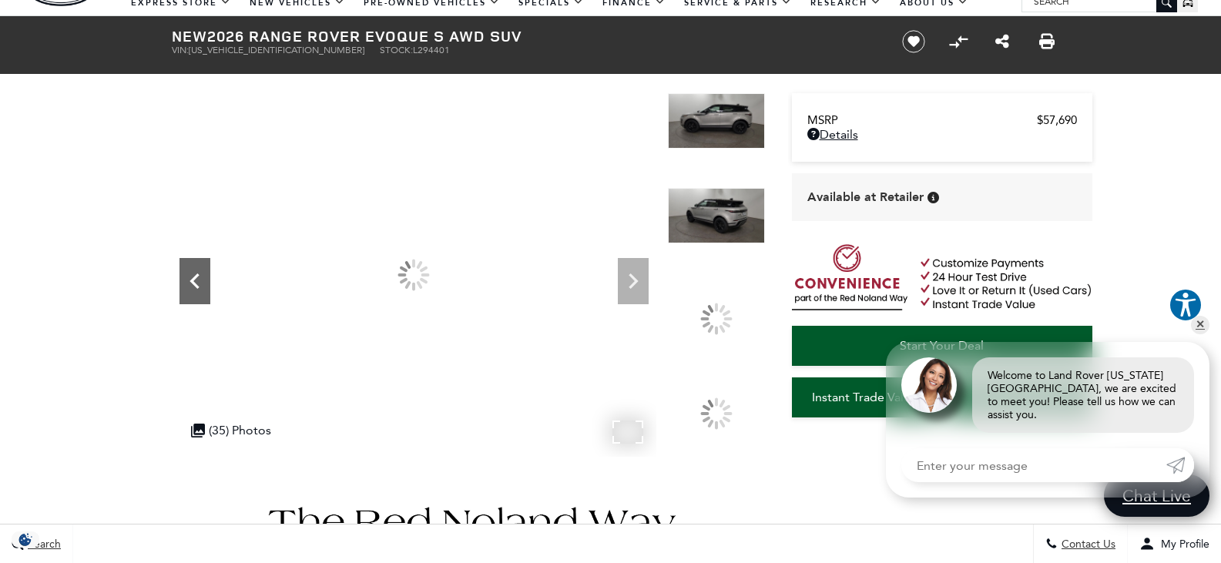
click at [196, 280] on icon "Previous" at bounding box center [194, 281] width 31 height 31
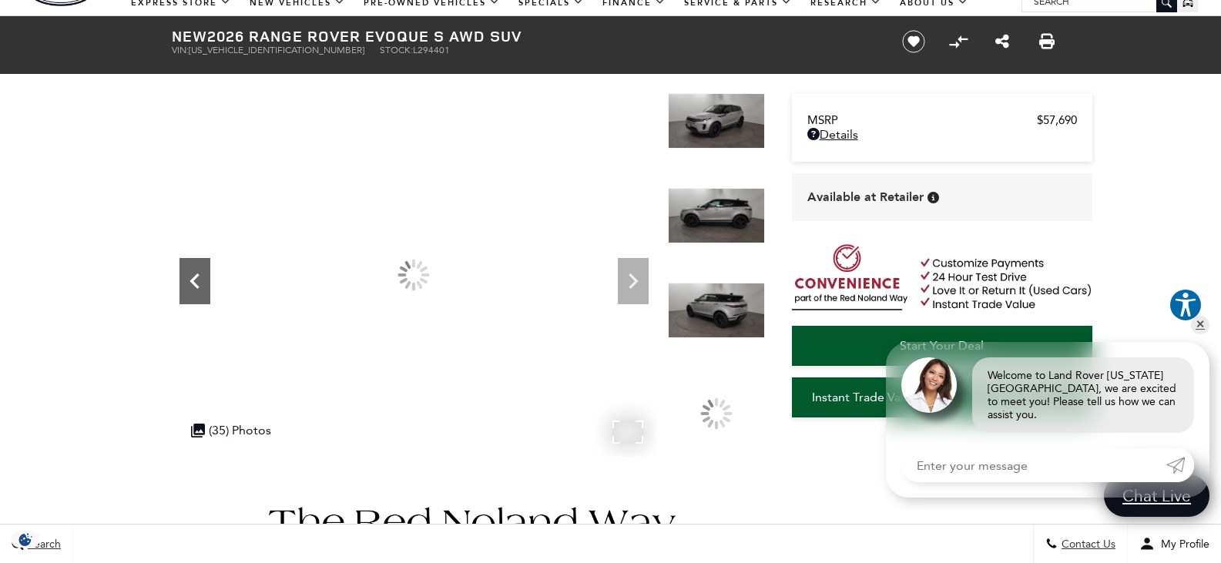
click at [196, 280] on icon "Previous" at bounding box center [194, 281] width 31 height 31
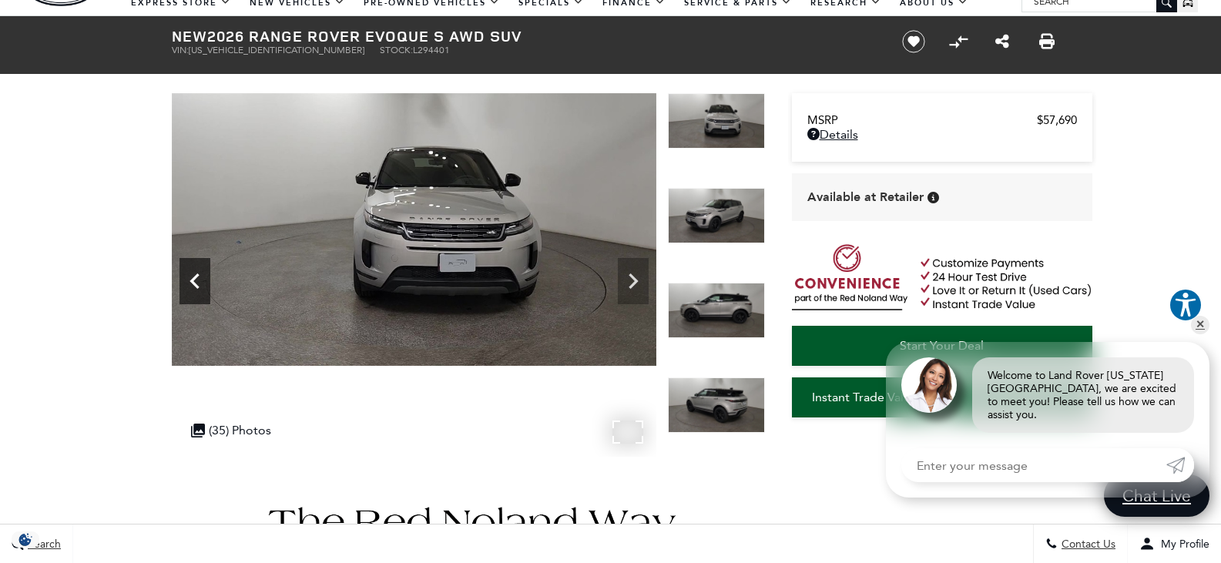
click at [196, 280] on icon "Previous" at bounding box center [194, 281] width 31 height 31
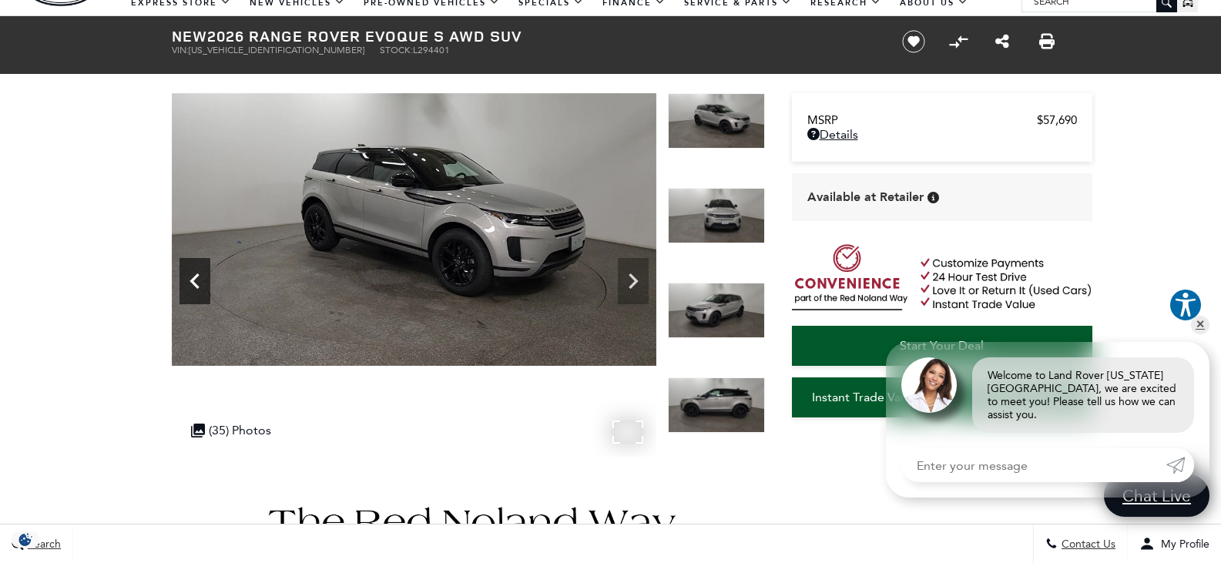
click at [196, 280] on icon "Previous" at bounding box center [194, 281] width 31 height 31
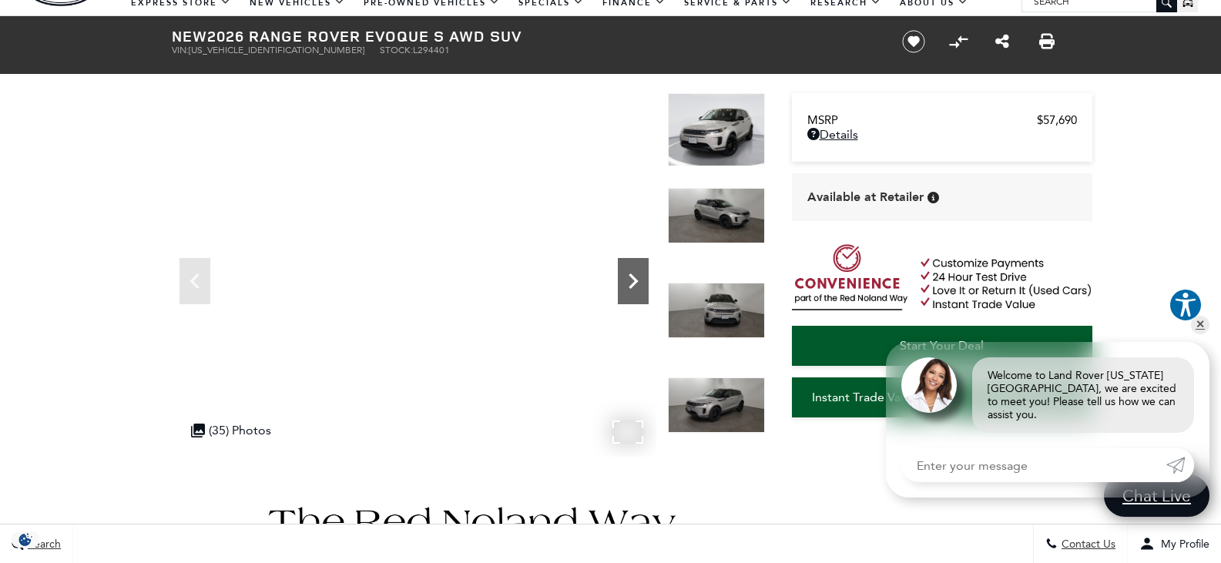
click at [632, 277] on icon "Next" at bounding box center [632, 280] width 9 height 15
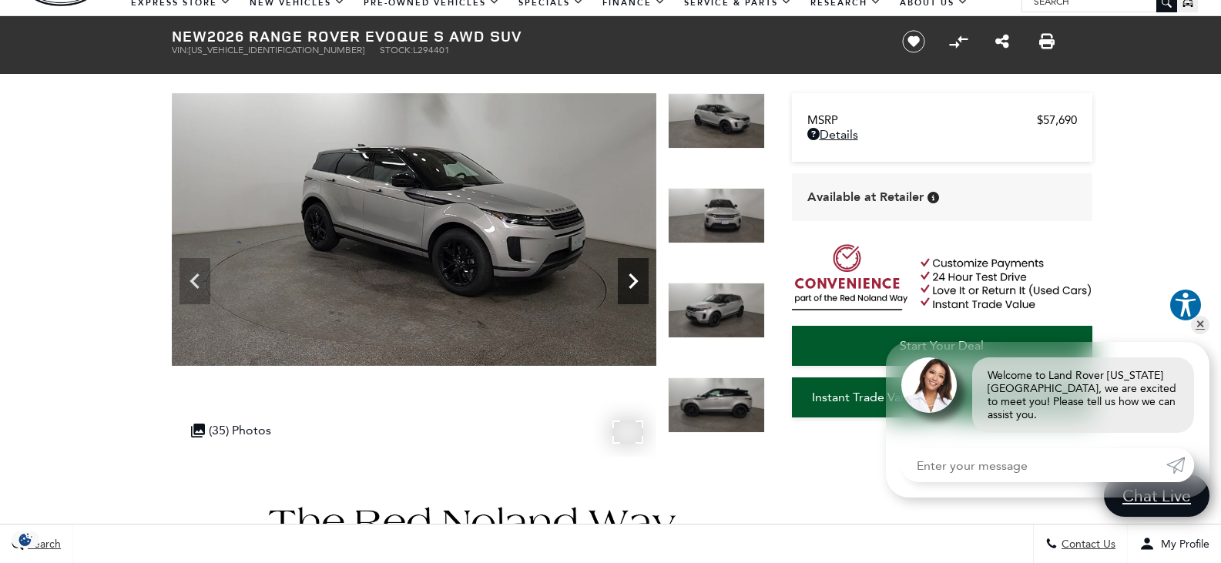
click at [632, 277] on icon "Next" at bounding box center [632, 280] width 9 height 15
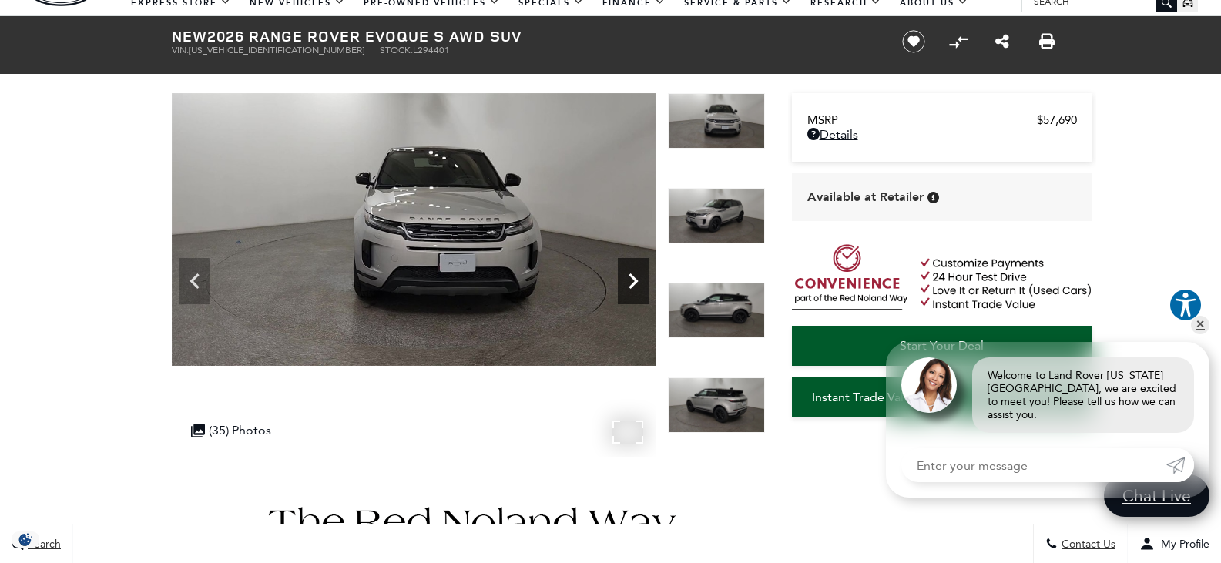
click at [632, 277] on icon "Next" at bounding box center [632, 280] width 9 height 15
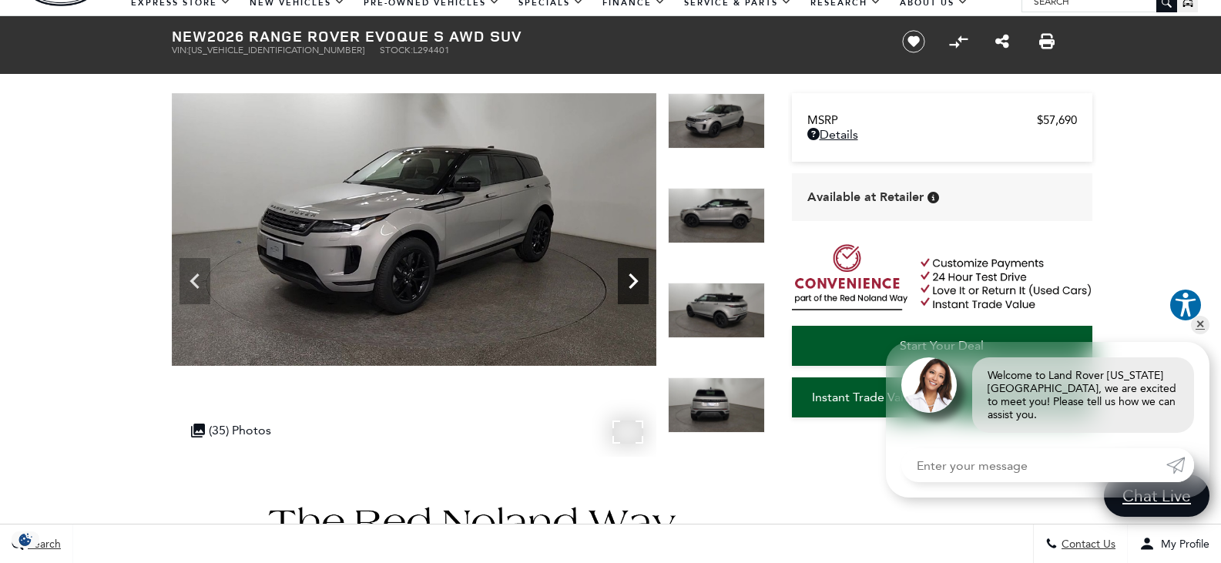
click at [632, 277] on icon "Next" at bounding box center [632, 280] width 9 height 15
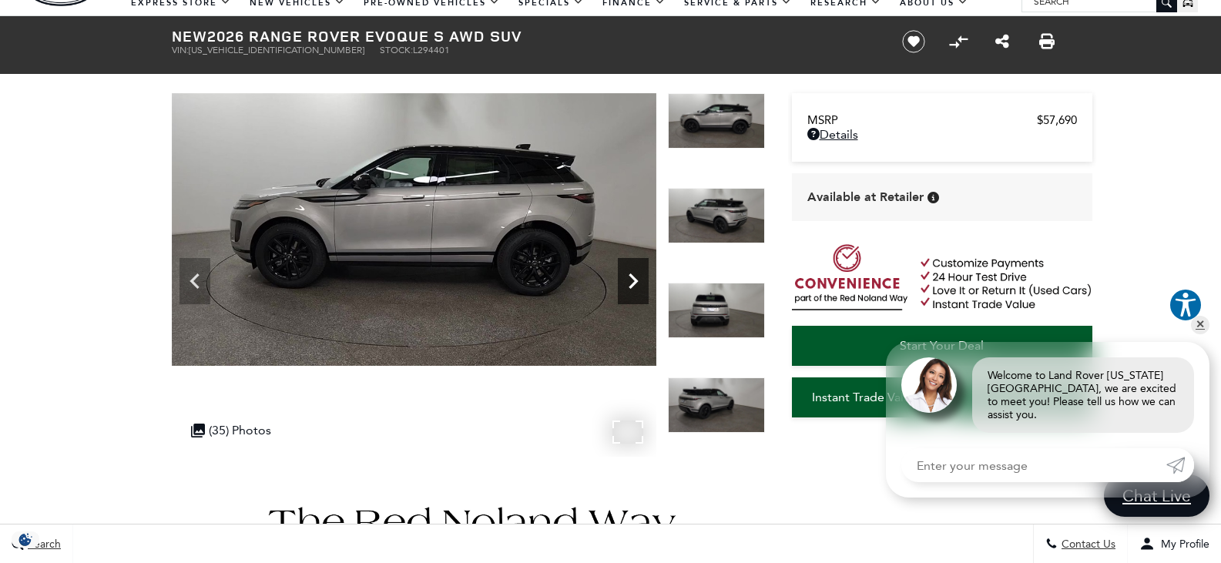
click at [632, 277] on icon "Next" at bounding box center [632, 280] width 9 height 15
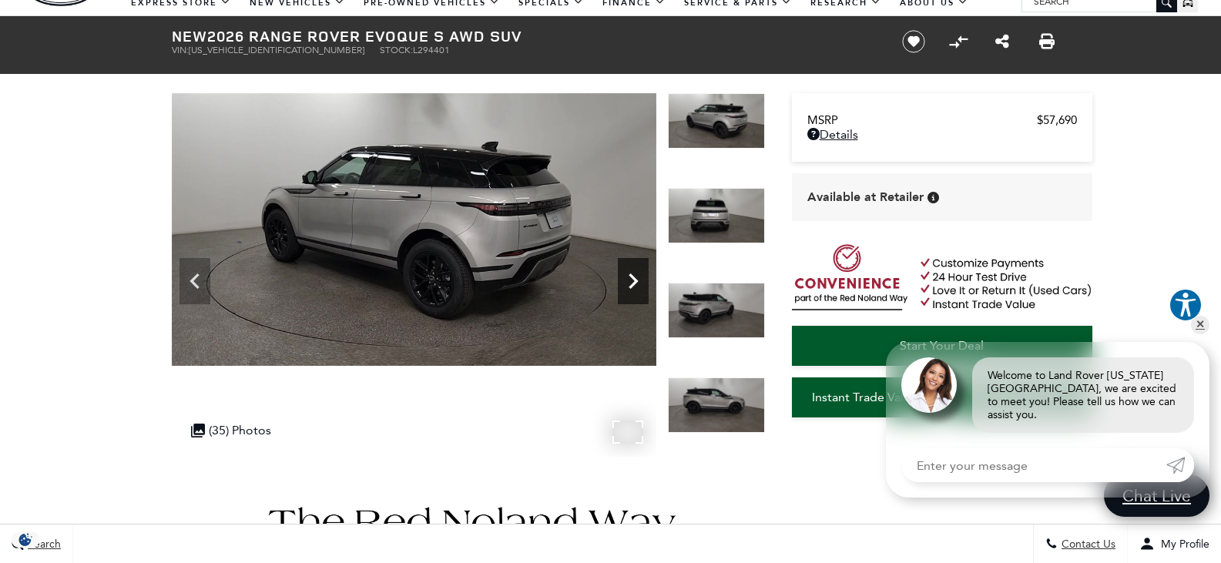
click at [632, 277] on icon "Next" at bounding box center [632, 280] width 9 height 15
